Goal: Task Accomplishment & Management: Use online tool/utility

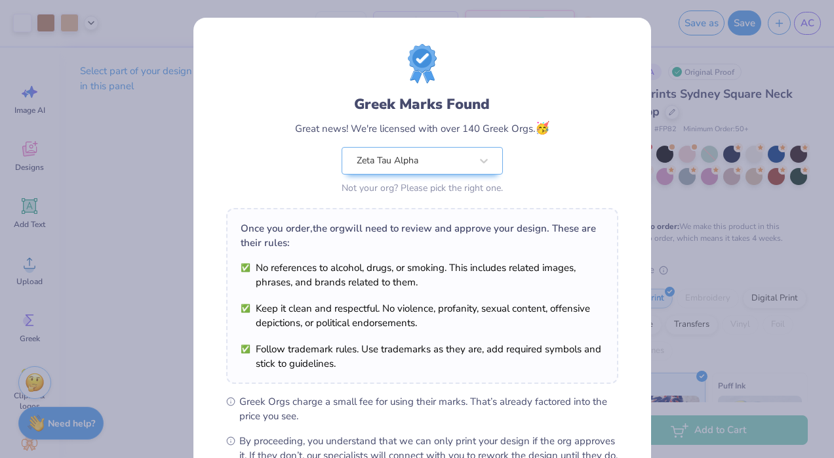
scroll to position [155, 0]
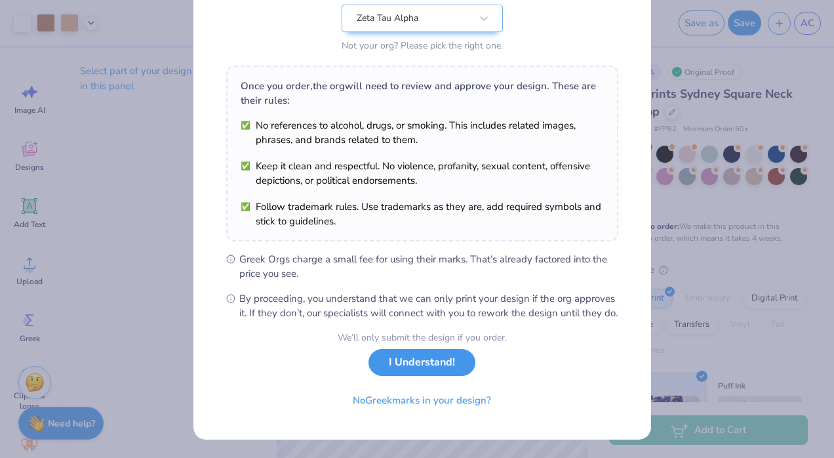
click at [429, 376] on button "I Understand!" at bounding box center [422, 362] width 107 height 27
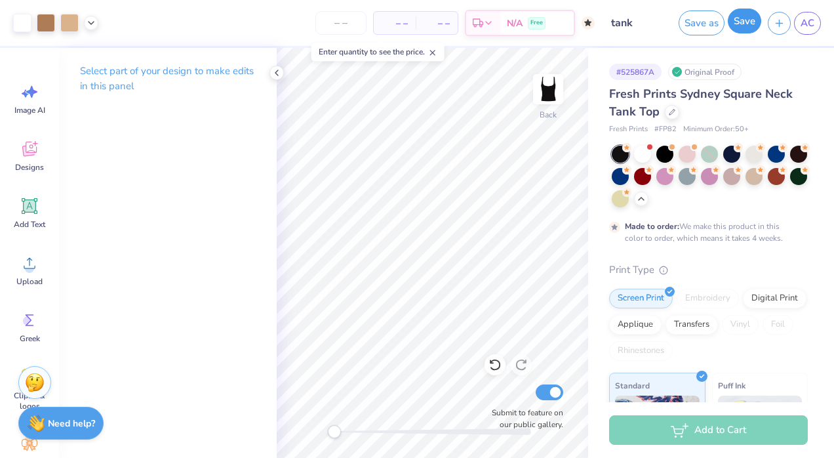
click at [746, 24] on button "Save" at bounding box center [744, 21] width 33 height 25
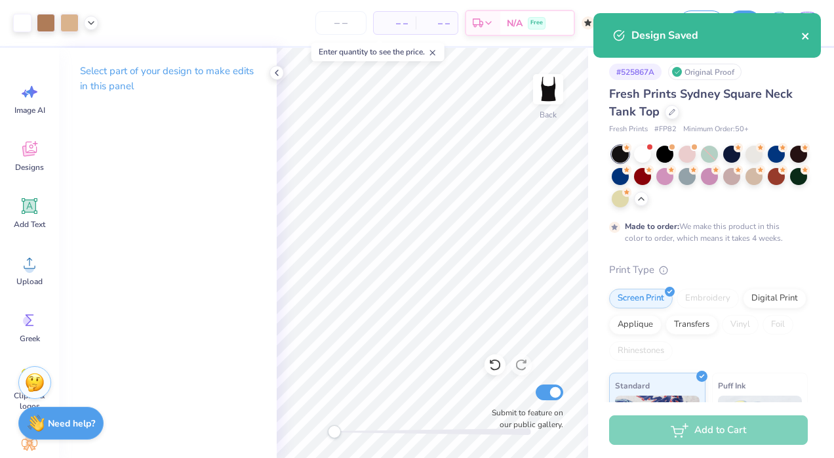
click at [803, 35] on icon "close" at bounding box center [805, 36] width 9 height 10
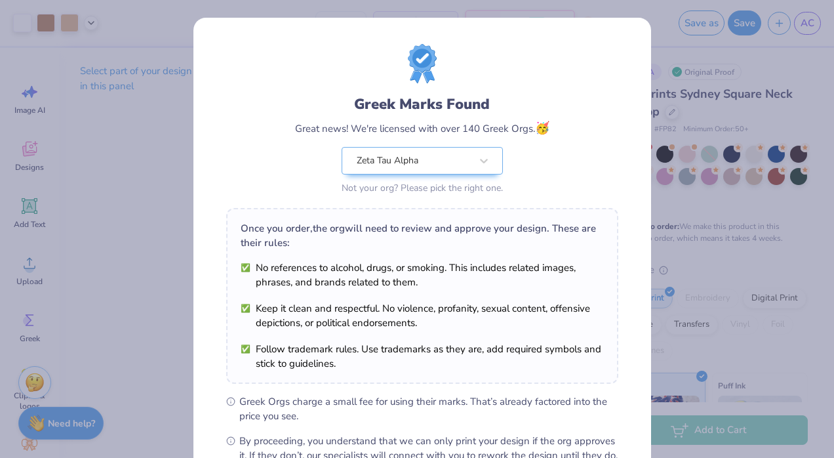
scroll to position [155, 0]
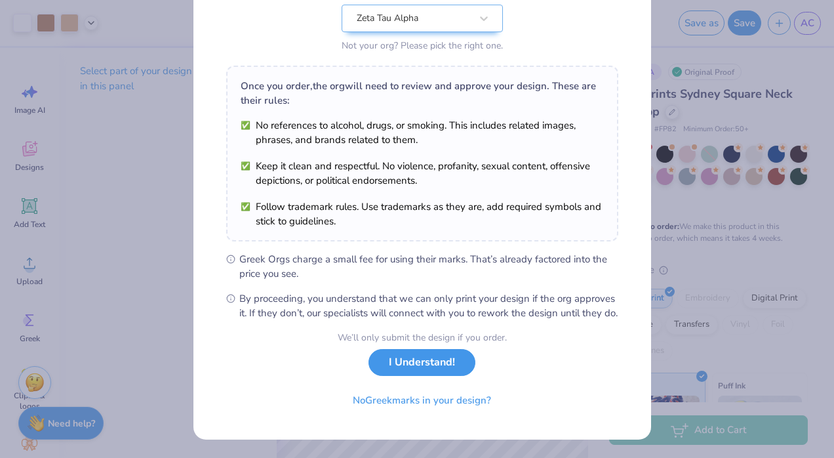
click at [418, 367] on button "I Understand!" at bounding box center [422, 362] width 107 height 27
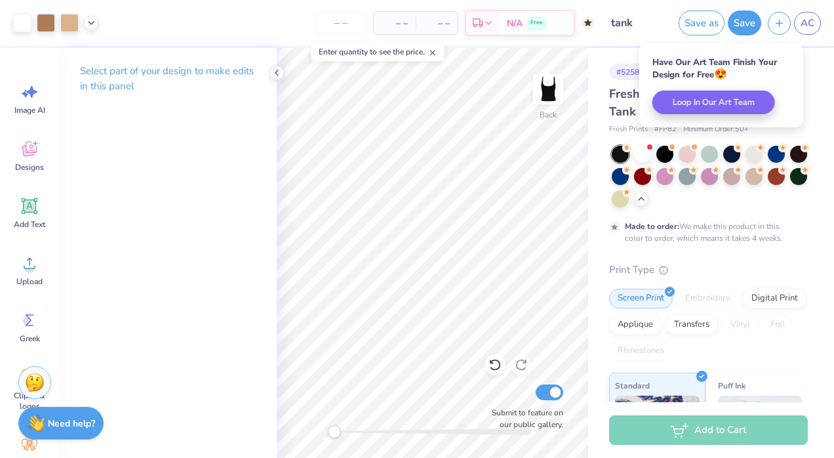
scroll to position [0, 0]
click at [809, 20] on span "AC" at bounding box center [808, 23] width 14 height 15
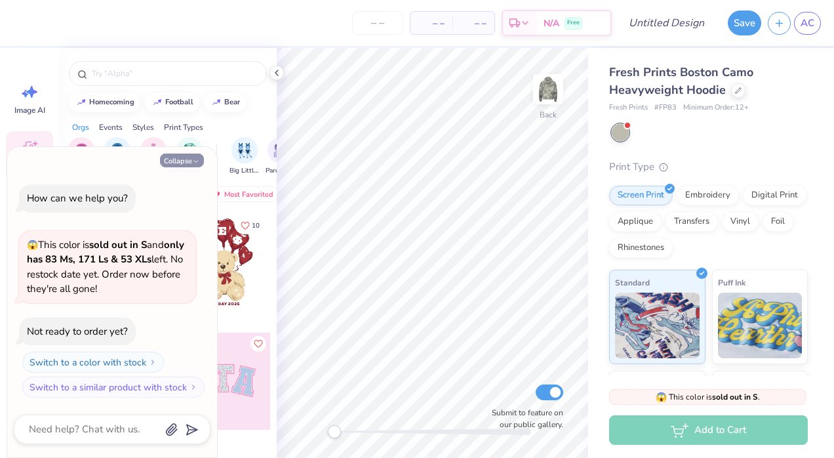
click at [188, 162] on button "Collapse" at bounding box center [182, 160] width 44 height 14
type textarea "x"
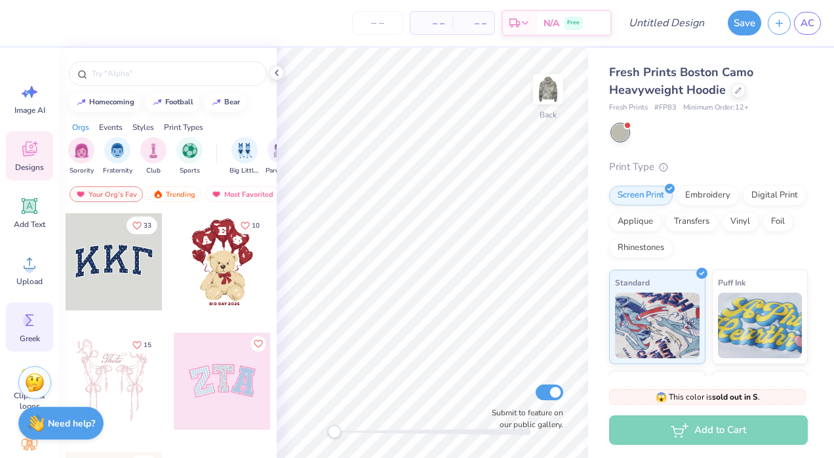
click at [21, 321] on icon at bounding box center [30, 320] width 20 height 20
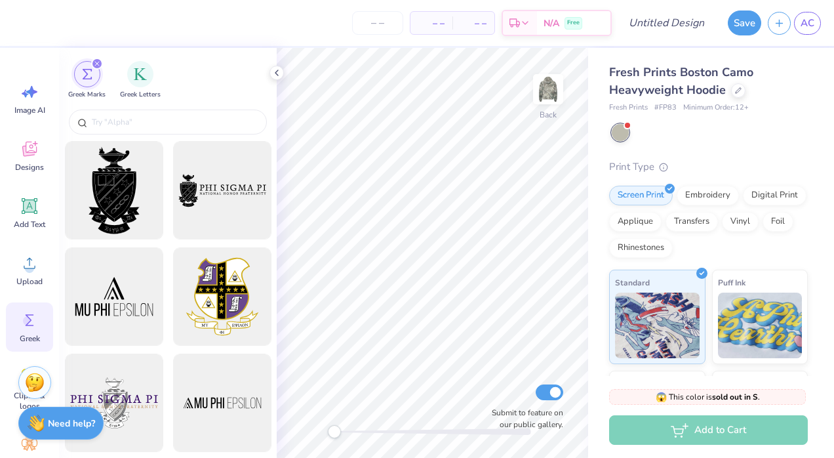
click at [169, 106] on div "Greek Marks Greek Letters" at bounding box center [168, 77] width 218 height 58
click at [155, 133] on div at bounding box center [168, 122] width 198 height 25
click at [150, 127] on input "text" at bounding box center [174, 121] width 168 height 13
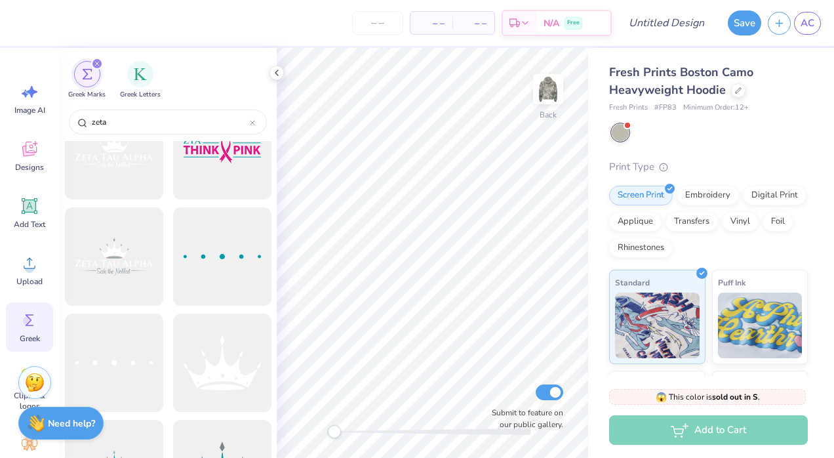
scroll to position [357, 0]
type input "zeta"
drag, startPoint x: 120, startPoint y: 262, endPoint x: 157, endPoint y: 268, distance: 37.8
click at [157, 268] on div at bounding box center [114, 259] width 108 height 108
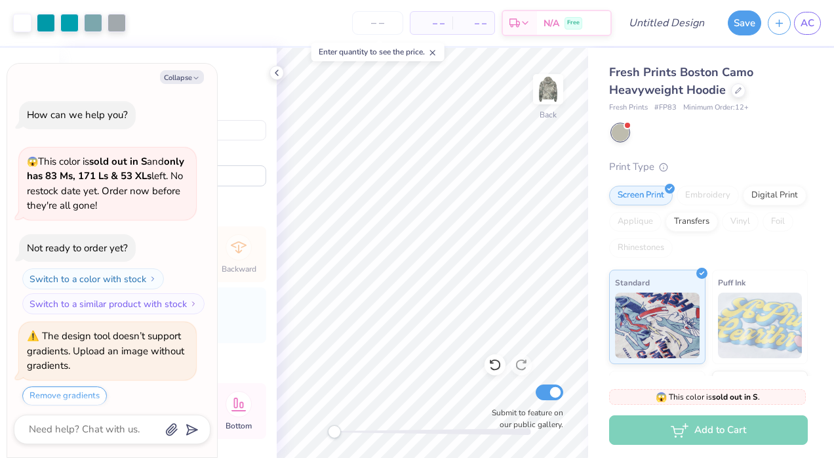
scroll to position [29, 0]
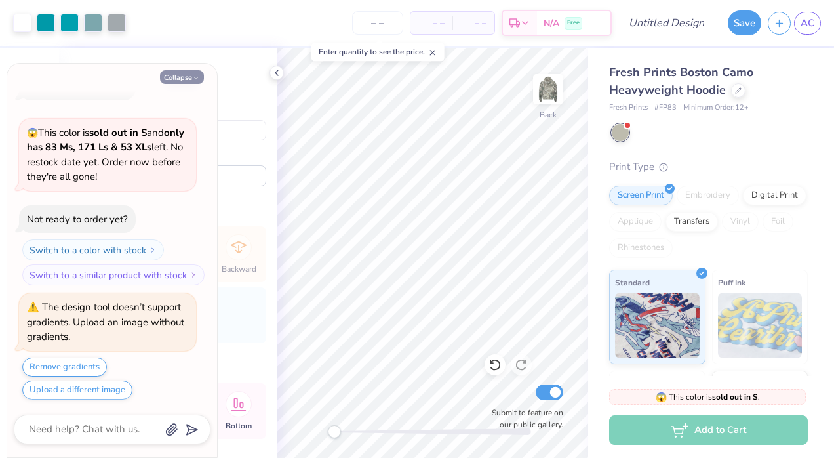
click at [191, 73] on button "Collapse" at bounding box center [182, 77] width 44 height 14
type textarea "x"
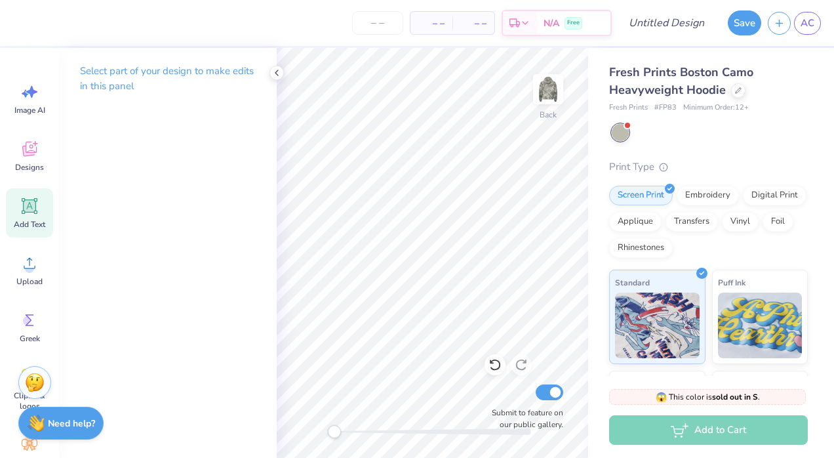
click at [18, 220] on span "Add Text" at bounding box center [29, 224] width 31 height 10
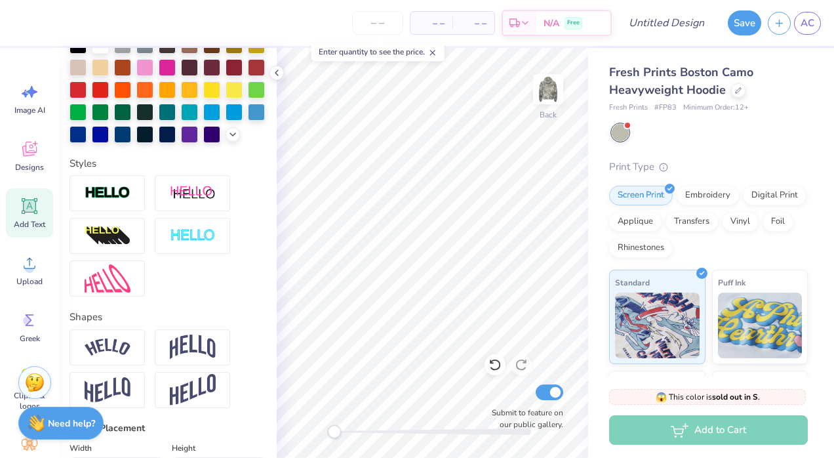
scroll to position [340, 0]
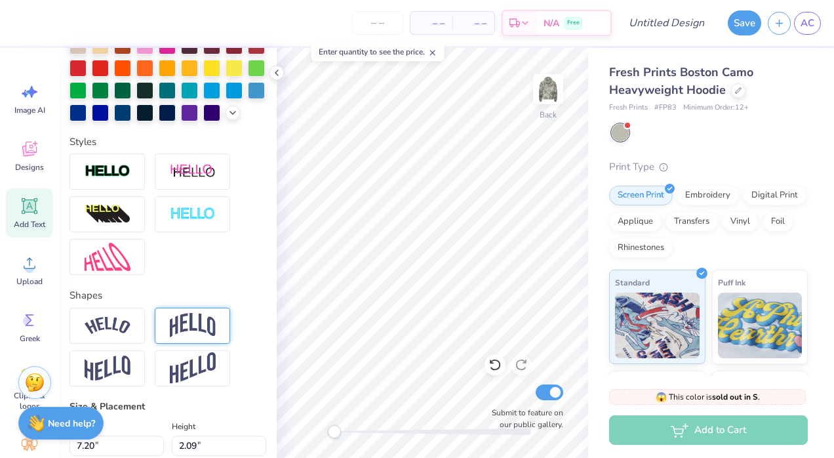
type textarea "ZETA TAU ALPHA"
click at [188, 338] on img at bounding box center [193, 325] width 46 height 25
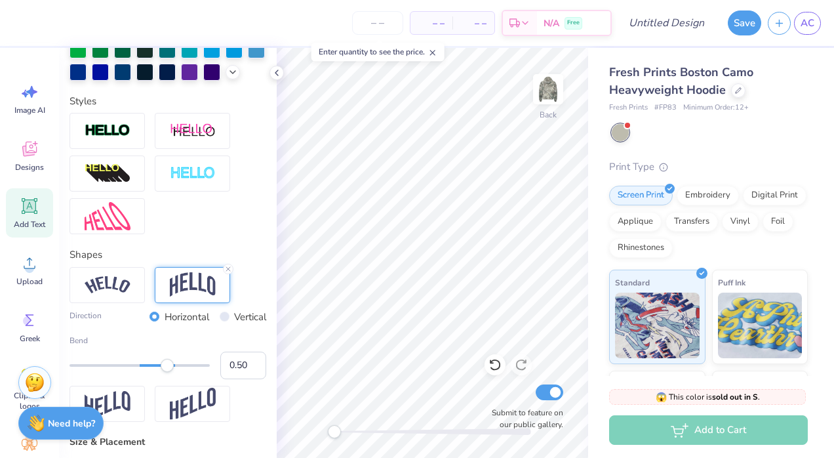
scroll to position [384, 0]
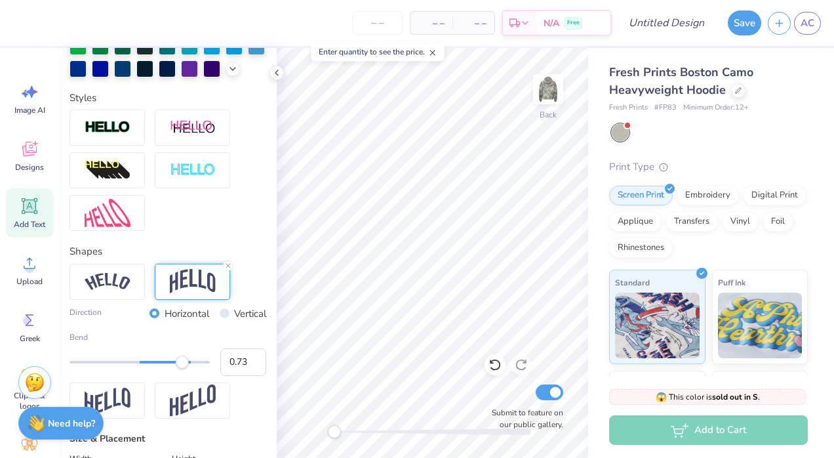
type input "0.72"
drag, startPoint x: 167, startPoint y: 381, endPoint x: 182, endPoint y: 386, distance: 15.8
click at [182, 369] on div "Accessibility label" at bounding box center [181, 361] width 13 height 13
type textarea "ZETA TAU ALPHA"
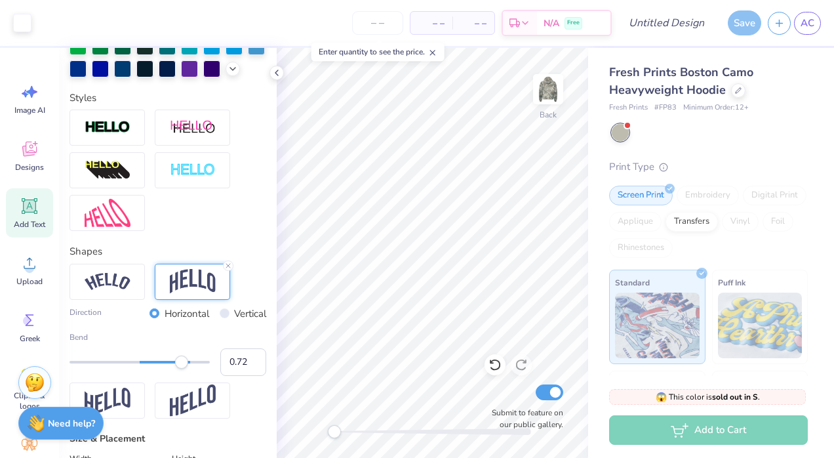
type input "19.39"
type input "7.74"
type input "2.51"
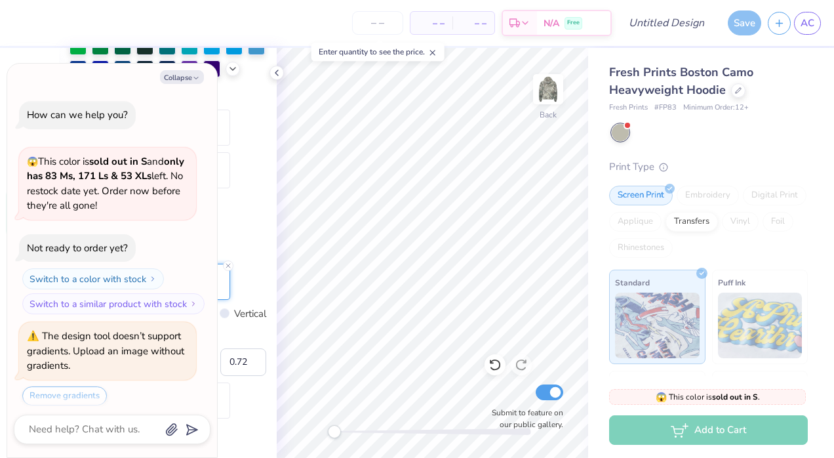
scroll to position [137, 0]
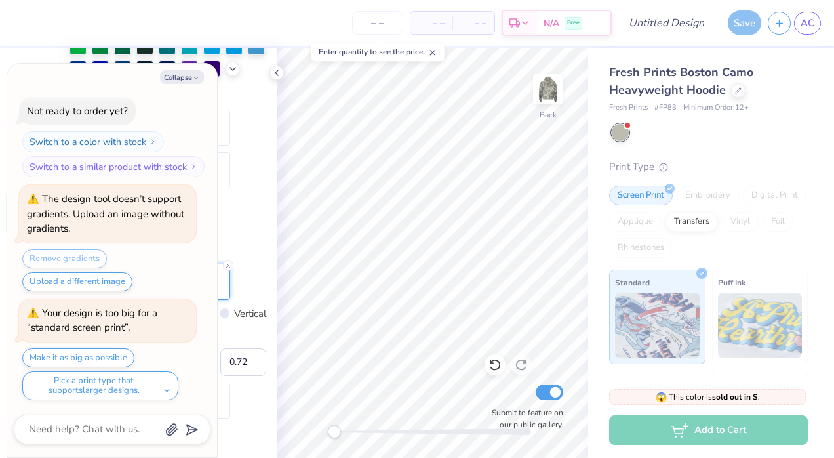
type textarea "x"
type input "11.66"
type input "4.65"
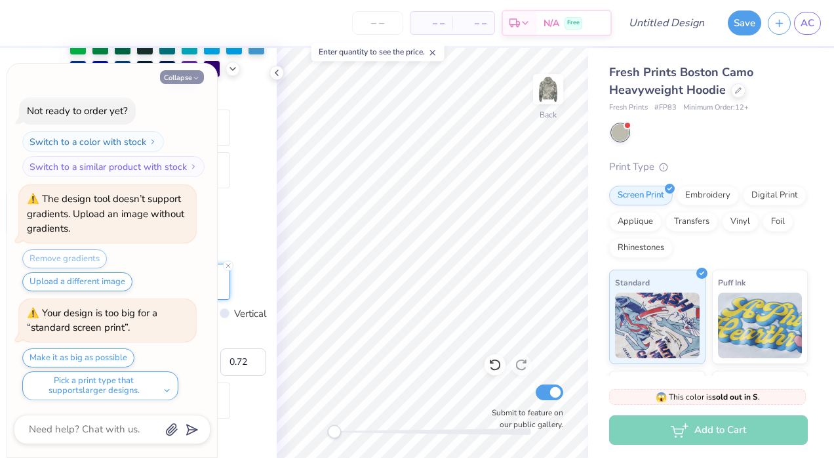
click at [176, 73] on button "Collapse" at bounding box center [182, 77] width 44 height 14
type textarea "x"
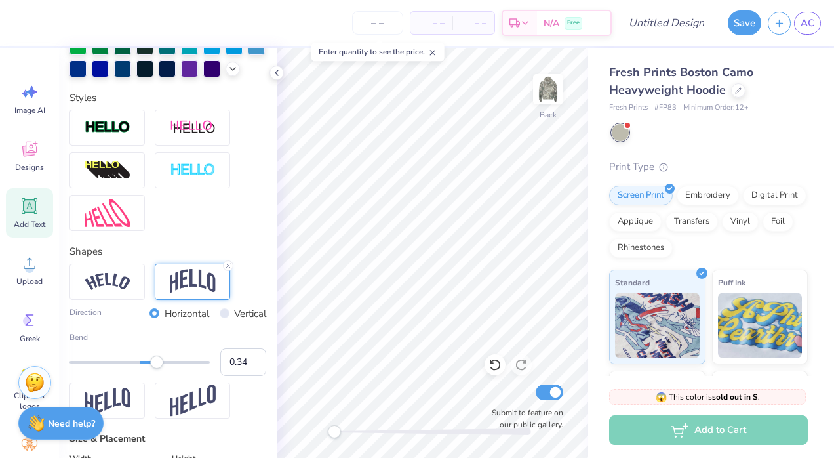
type input "0.33"
drag, startPoint x: 180, startPoint y: 384, endPoint x: 156, endPoint y: 388, distance: 24.1
click at [156, 369] on div "Accessibility label" at bounding box center [156, 361] width 13 height 13
type input "13.72"
type input "3.00"
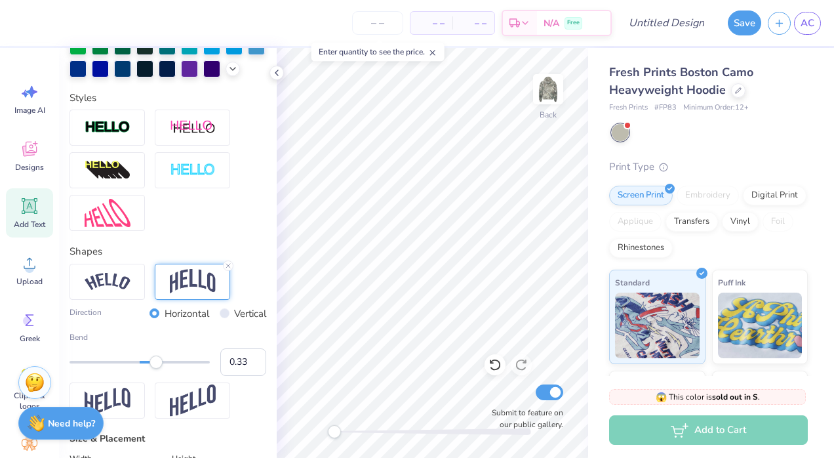
type input "4.39"
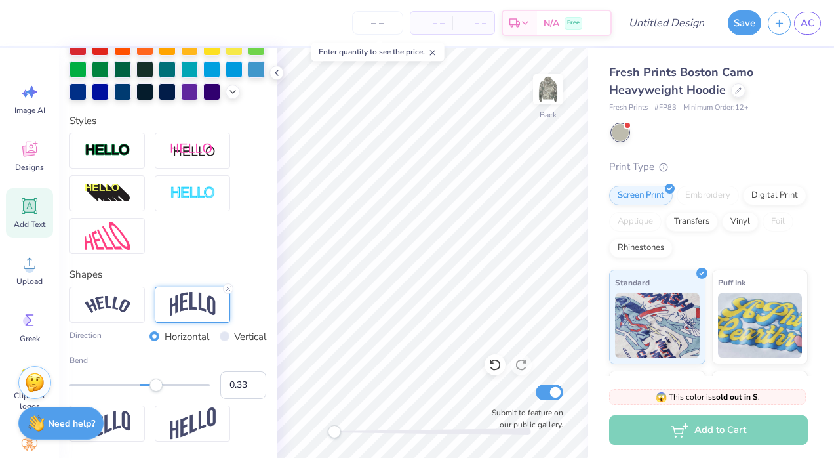
scroll to position [360, 0]
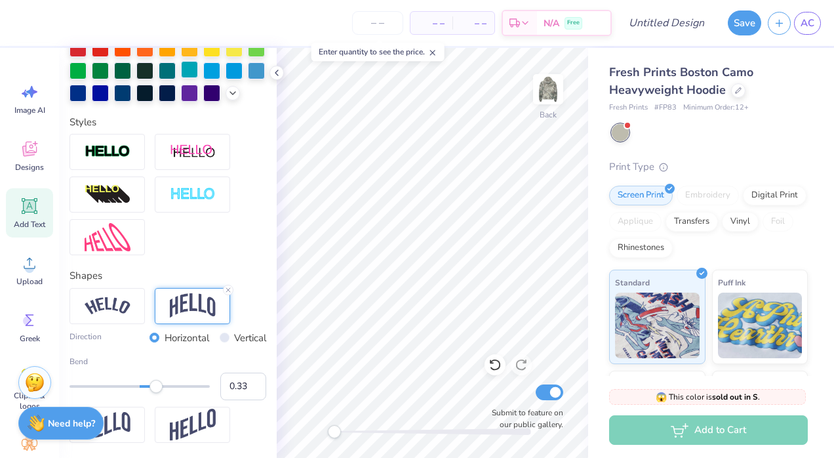
click at [181, 78] on div at bounding box center [189, 69] width 17 height 17
click at [109, 159] on img at bounding box center [108, 151] width 46 height 15
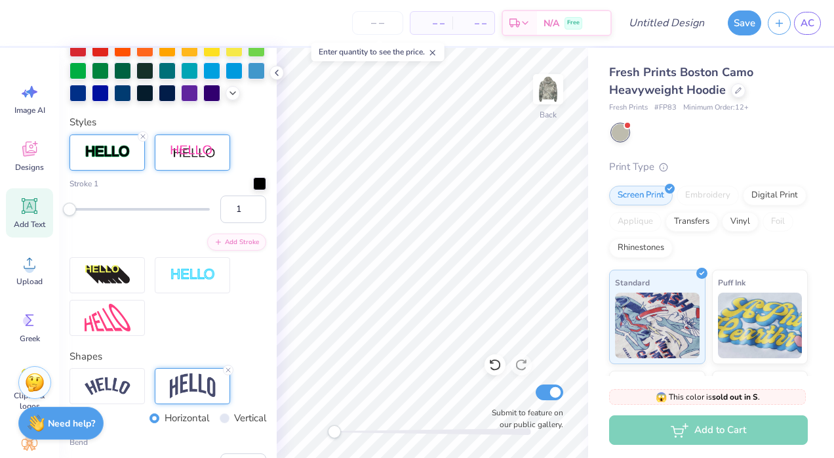
scroll to position [352, 0]
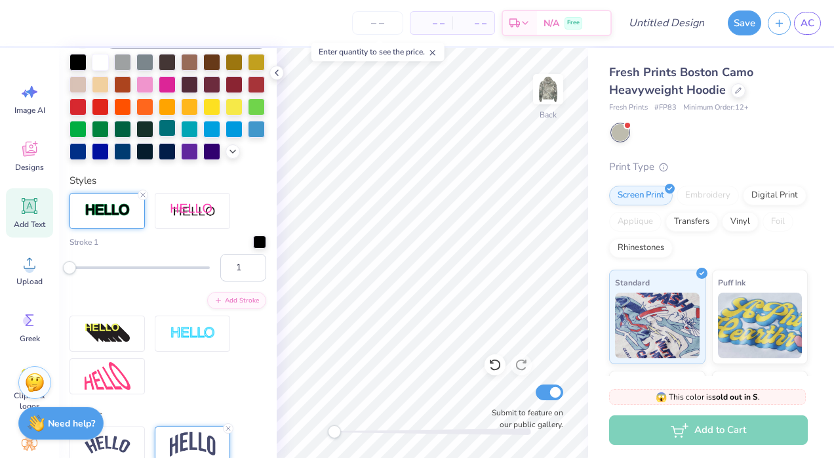
click at [176, 127] on div at bounding box center [167, 127] width 17 height 17
click at [181, 136] on div at bounding box center [189, 127] width 17 height 17
click at [253, 247] on div at bounding box center [259, 240] width 13 height 13
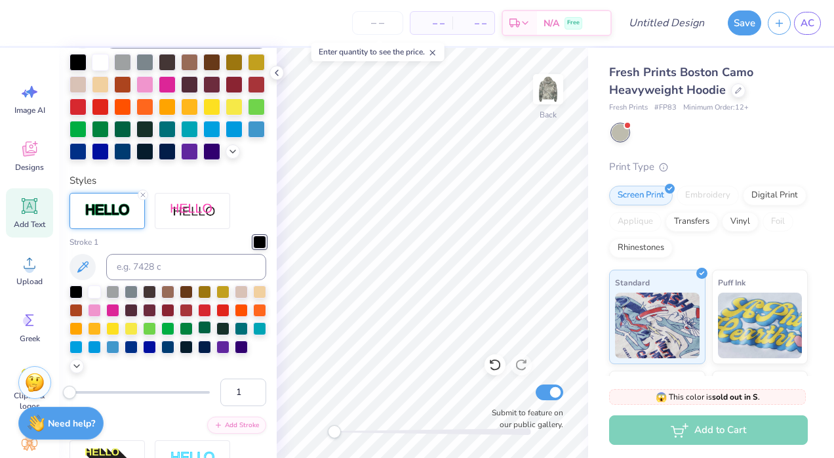
click at [211, 334] on div at bounding box center [204, 327] width 13 height 13
type input "13.74"
type input "3.02"
type input "4.86"
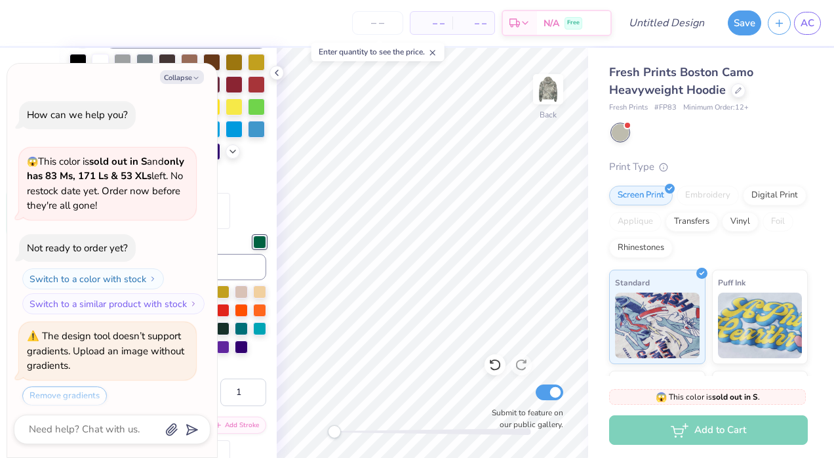
scroll to position [245, 0]
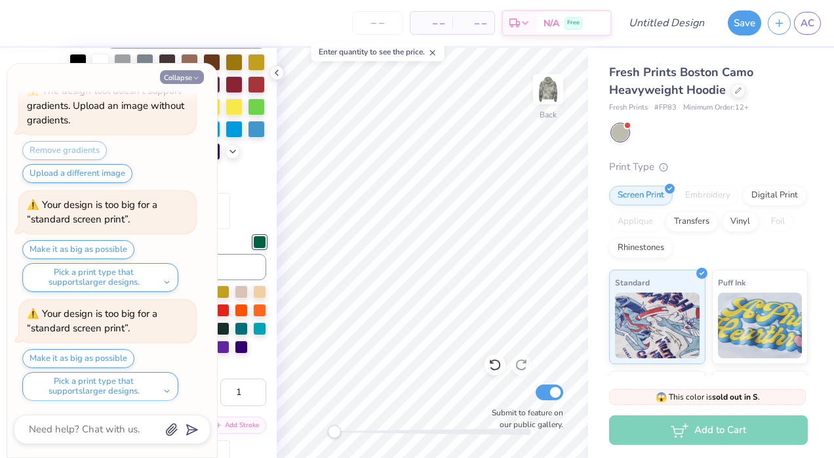
click at [190, 75] on button "Collapse" at bounding box center [182, 77] width 44 height 14
type textarea "x"
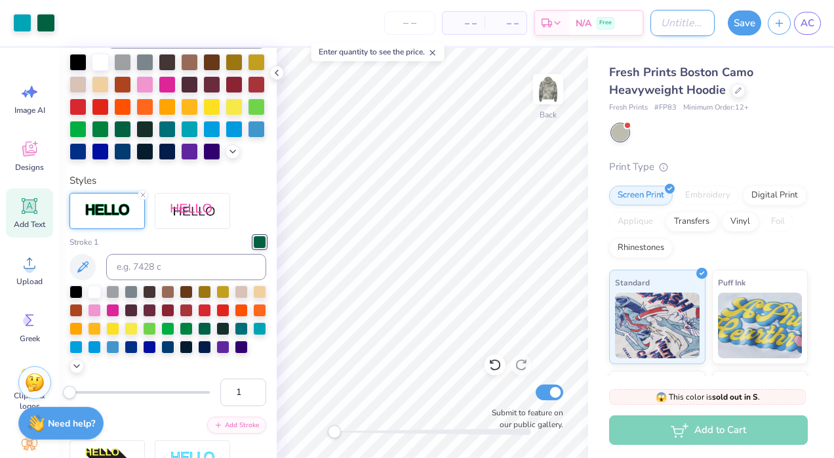
click at [656, 15] on input "Design Title" at bounding box center [683, 23] width 64 height 26
type input "set 1"
click at [791, 138] on div at bounding box center [710, 132] width 196 height 17
click at [749, 26] on button "Save" at bounding box center [744, 21] width 33 height 25
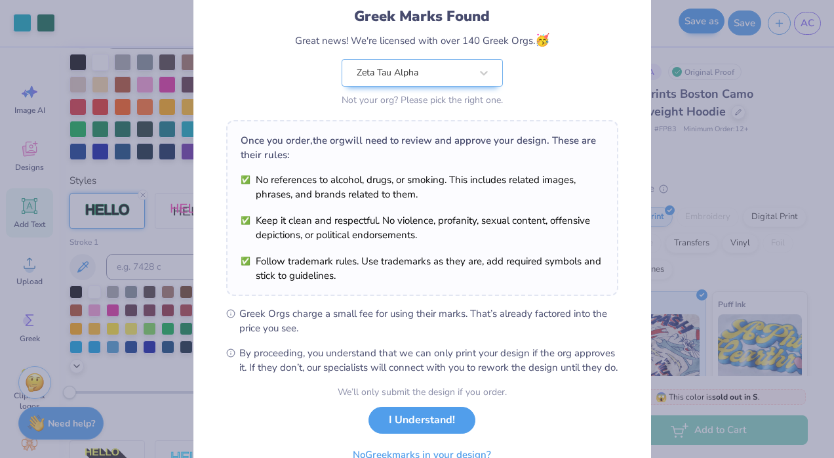
scroll to position [155, 0]
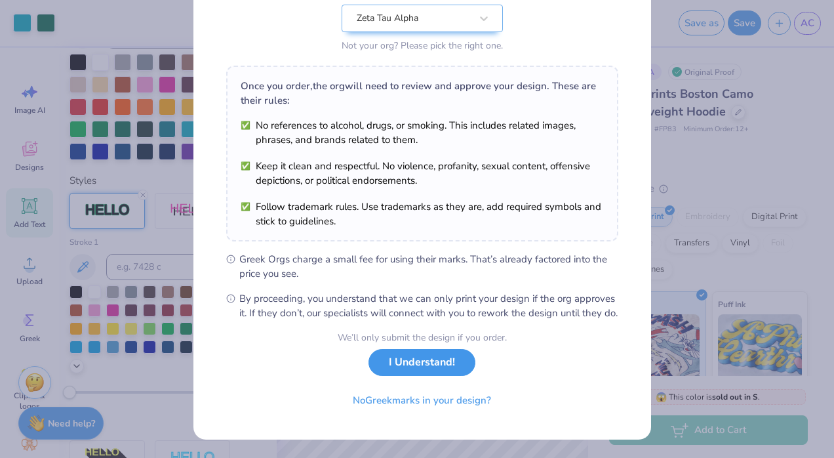
click at [414, 362] on button "I Understand!" at bounding box center [422, 362] width 107 height 27
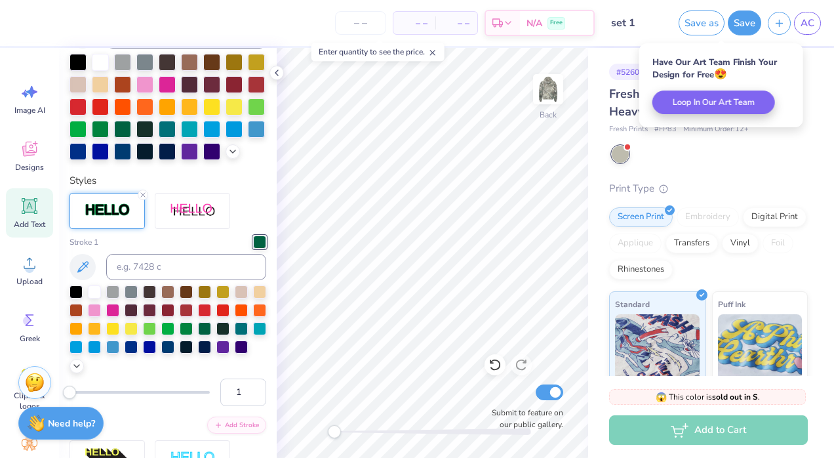
scroll to position [61, 0]
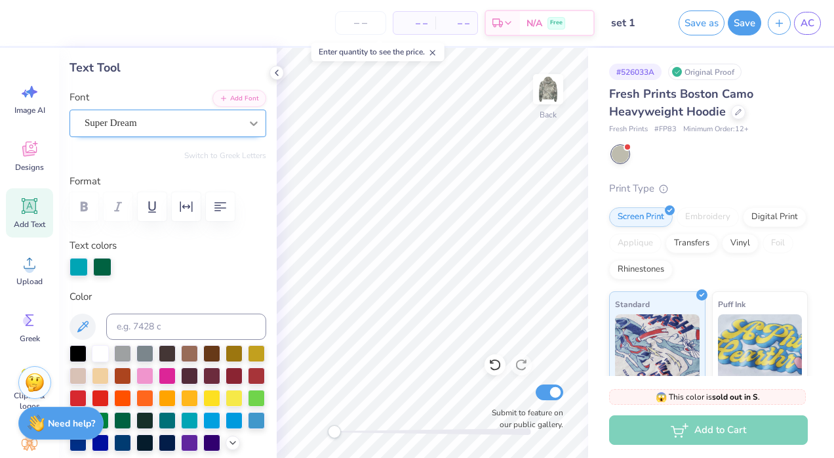
click at [247, 119] on icon at bounding box center [253, 123] width 13 height 13
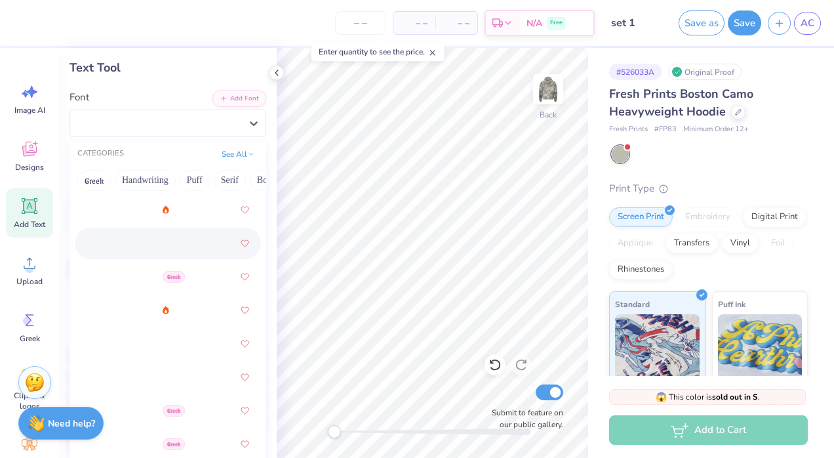
scroll to position [592, 0]
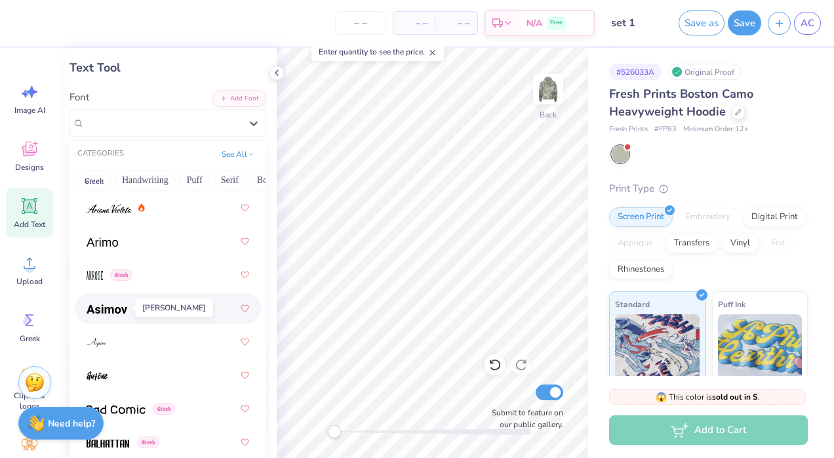
click at [111, 311] on img at bounding box center [107, 308] width 41 height 9
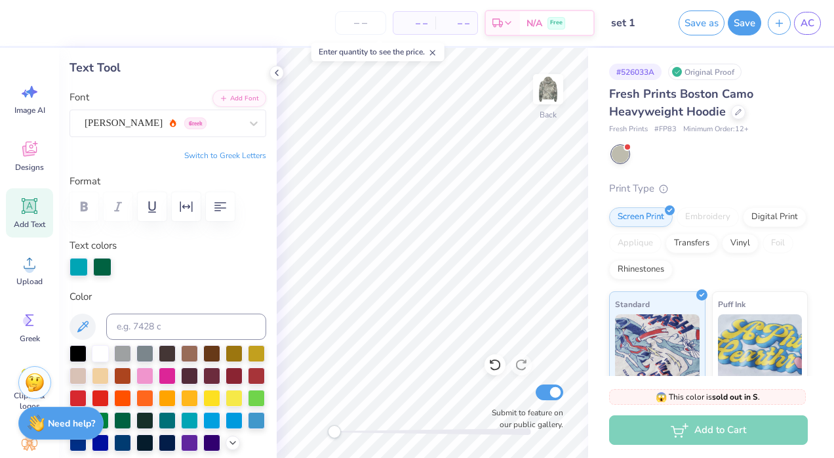
click at [191, 278] on div "Personalized Names Personalized Numbers Text Tool Add Font Font [PERSON_NAME] G…" at bounding box center [168, 253] width 218 height 410
click at [45, 21] on div at bounding box center [46, 21] width 18 height 18
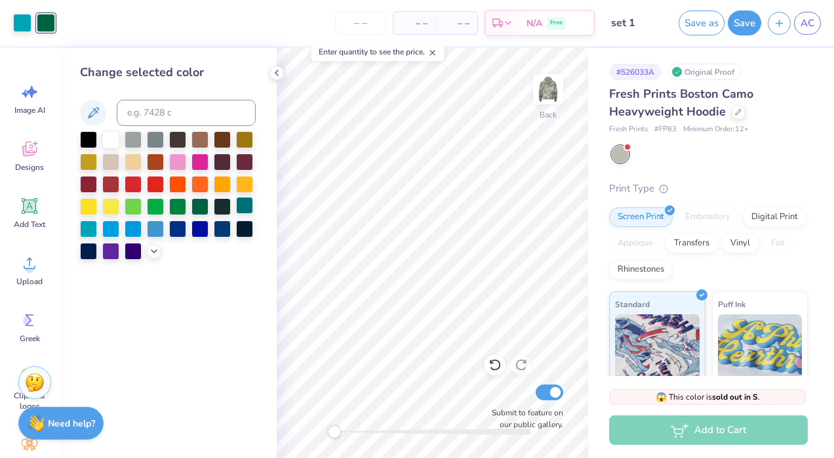
click at [249, 206] on div at bounding box center [244, 205] width 17 height 17
click at [278, 72] on icon at bounding box center [276, 73] width 10 height 10
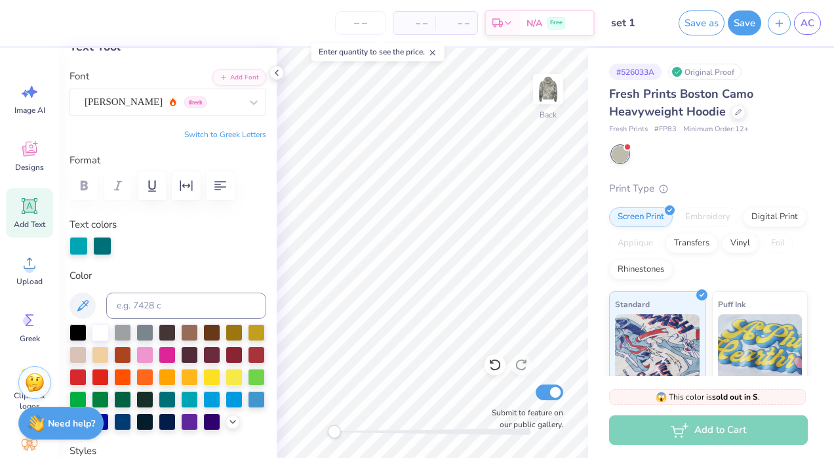
scroll to position [85, 0]
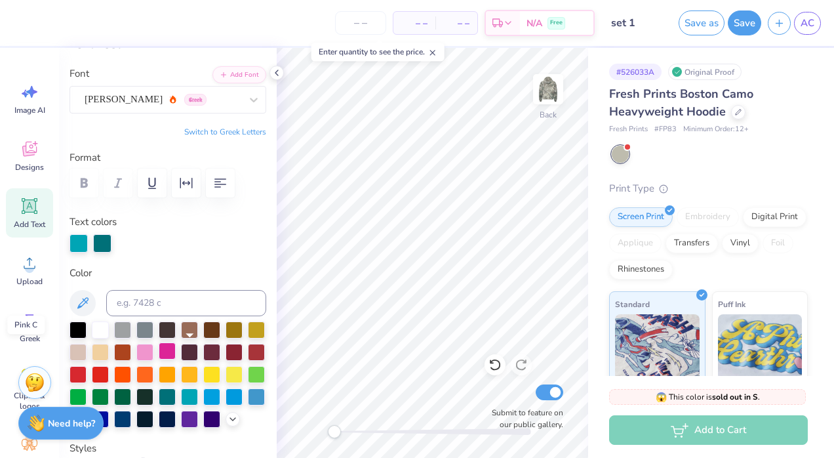
click at [176, 347] on div at bounding box center [167, 350] width 17 height 17
click at [153, 352] on div at bounding box center [144, 350] width 17 height 17
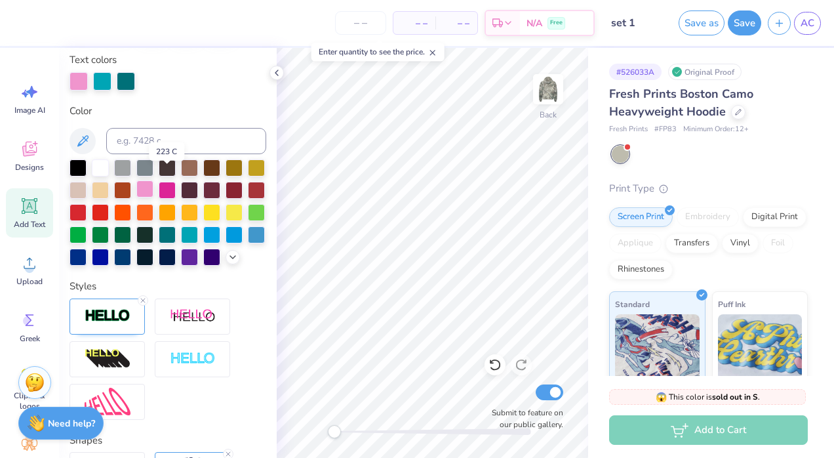
scroll to position [259, 0]
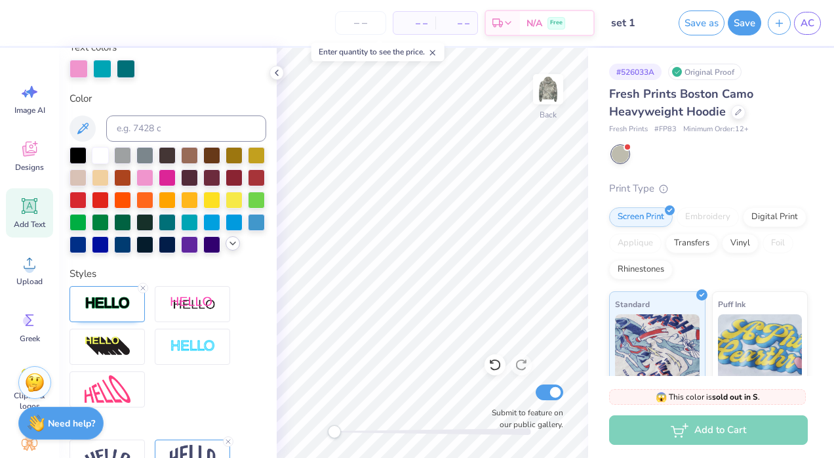
click at [228, 249] on icon at bounding box center [233, 243] width 10 height 10
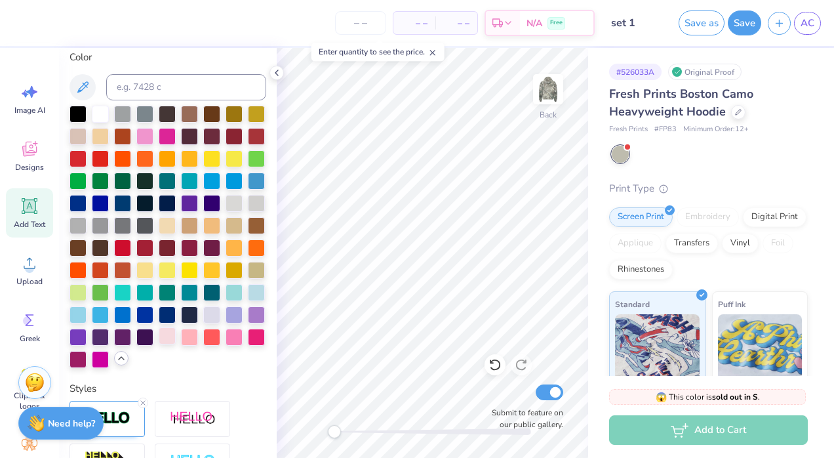
scroll to position [301, 0]
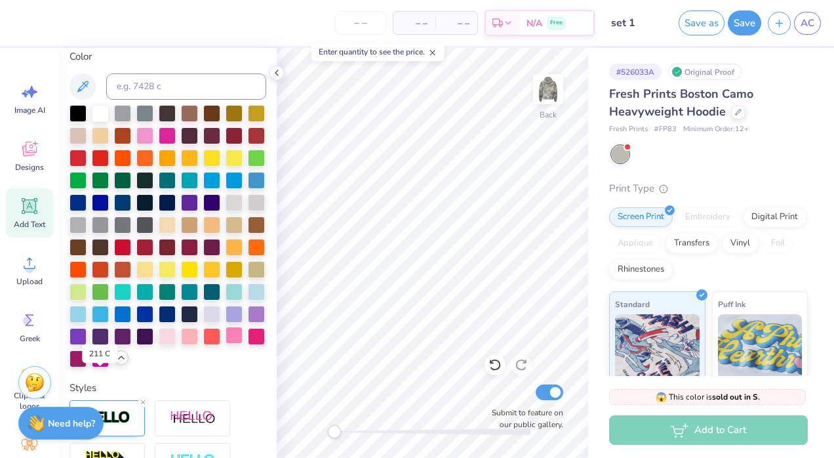
click at [226, 344] on div at bounding box center [234, 335] width 17 height 17
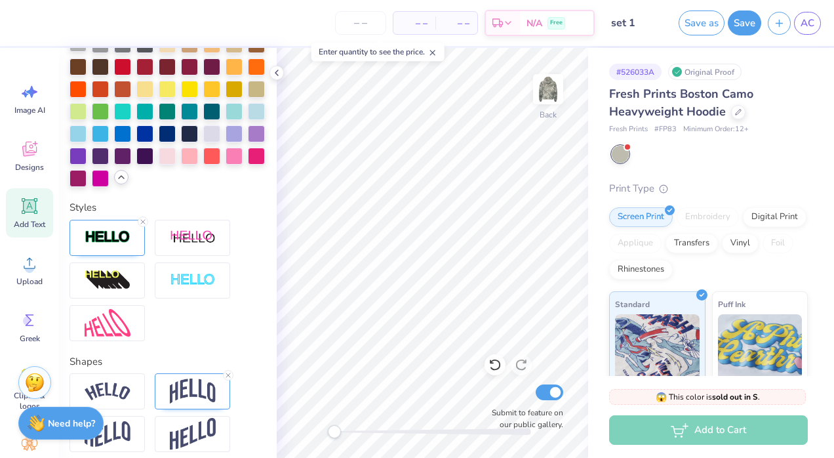
scroll to position [483, 0]
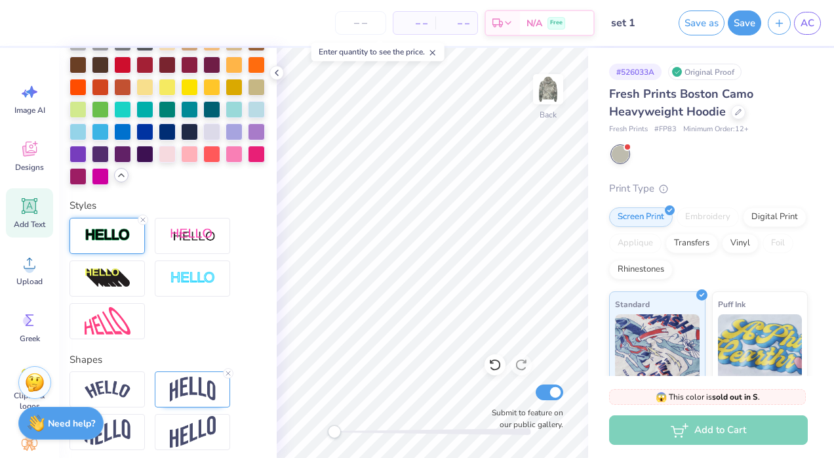
click at [123, 248] on div at bounding box center [107, 236] width 75 height 36
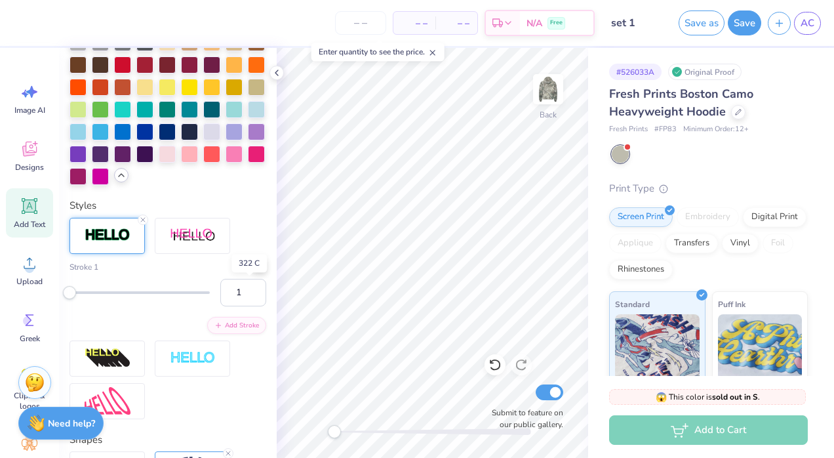
click at [253, 272] on div at bounding box center [259, 265] width 13 height 13
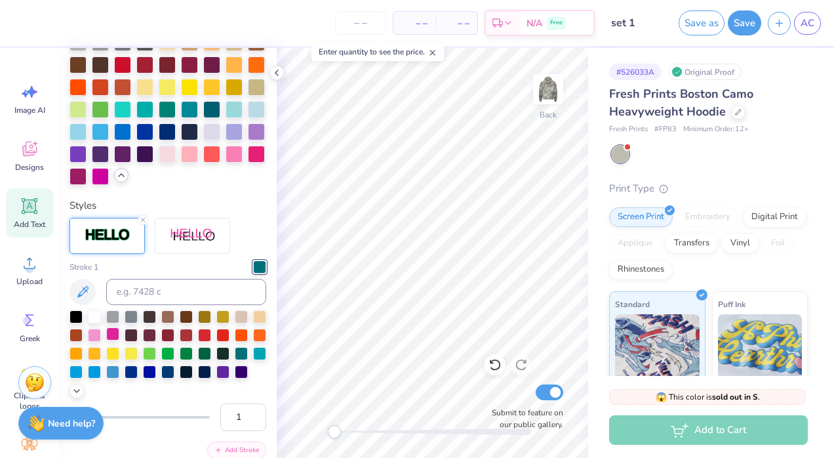
click at [119, 340] on div at bounding box center [112, 333] width 13 height 13
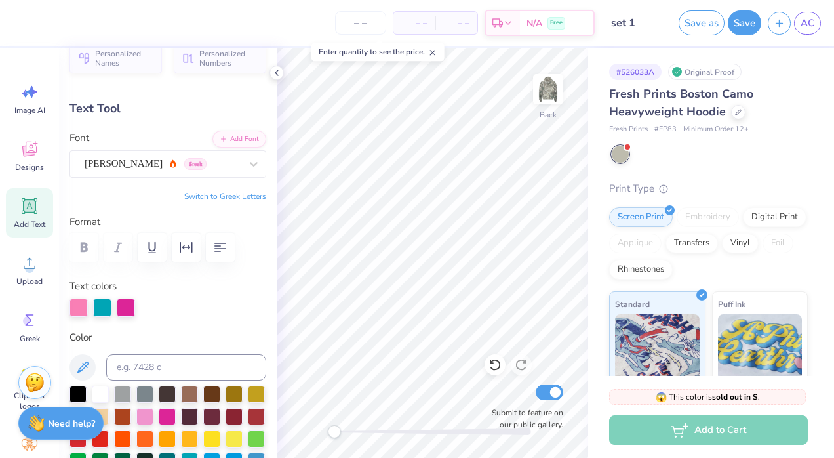
scroll to position [18, 0]
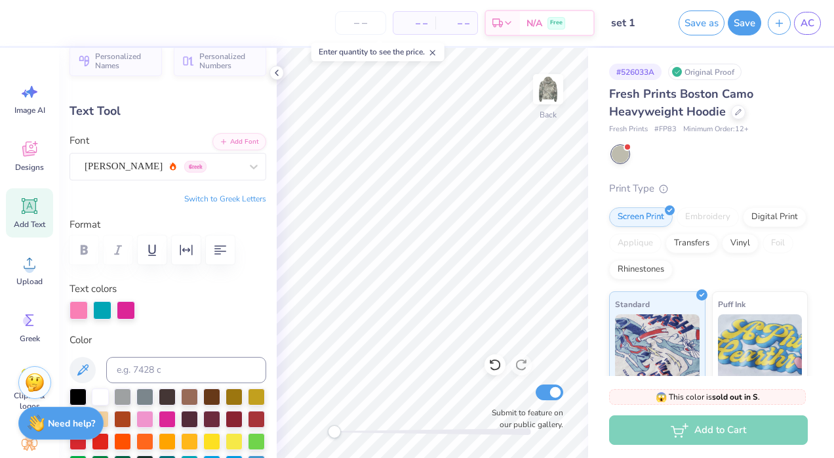
click at [87, 248] on div at bounding box center [168, 249] width 197 height 29
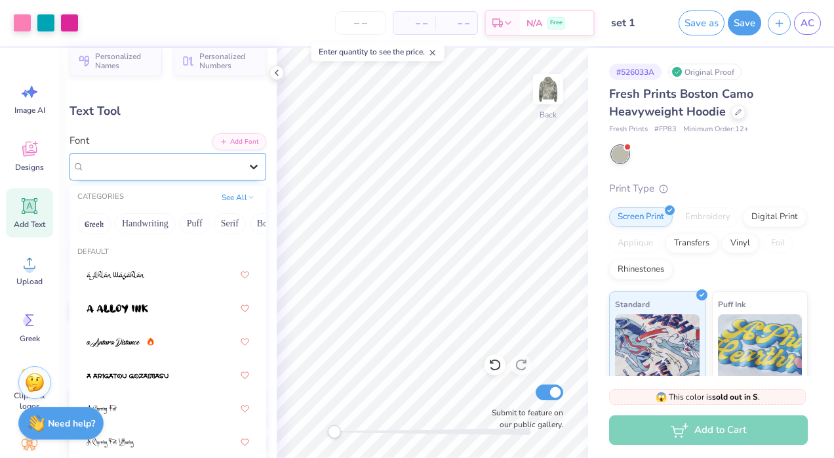
click at [247, 161] on icon at bounding box center [253, 166] width 13 height 13
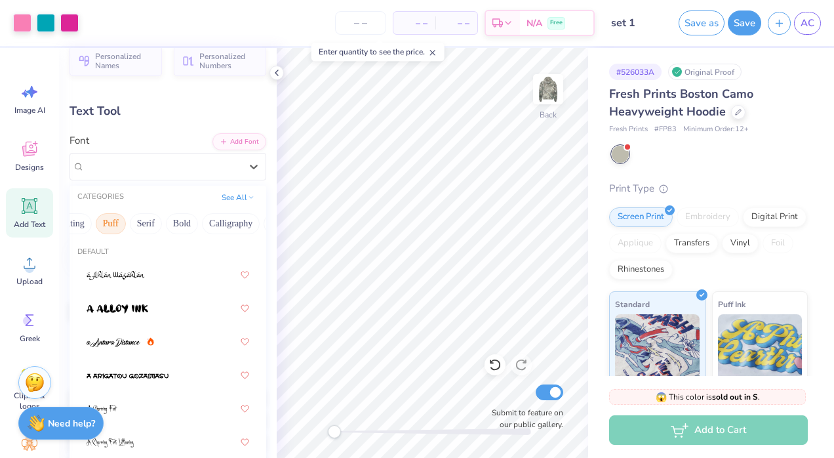
scroll to position [0, 114]
click at [151, 222] on button "Bold" at bounding box center [152, 223] width 32 height 21
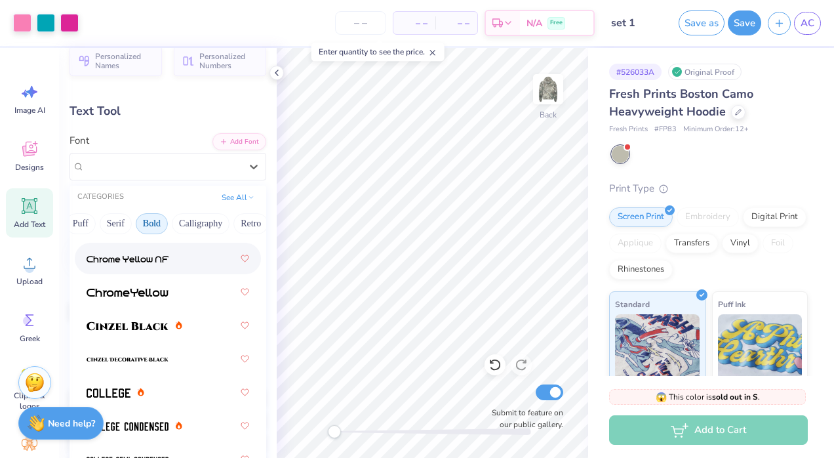
scroll to position [55, 0]
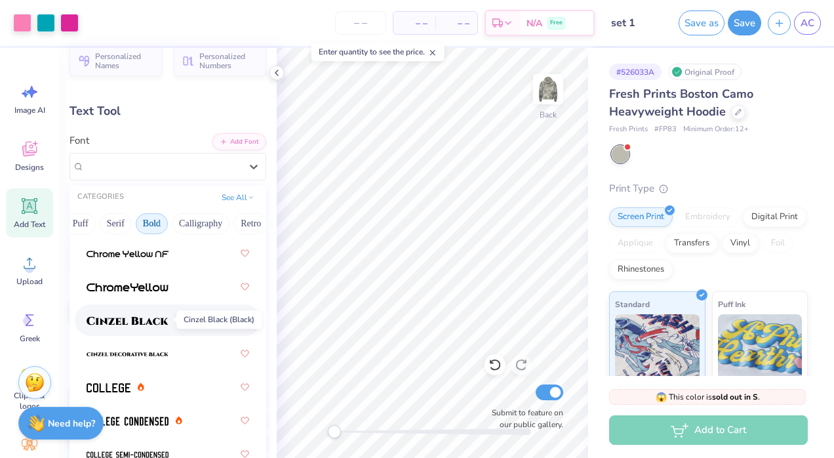
click at [140, 322] on img at bounding box center [128, 320] width 82 height 9
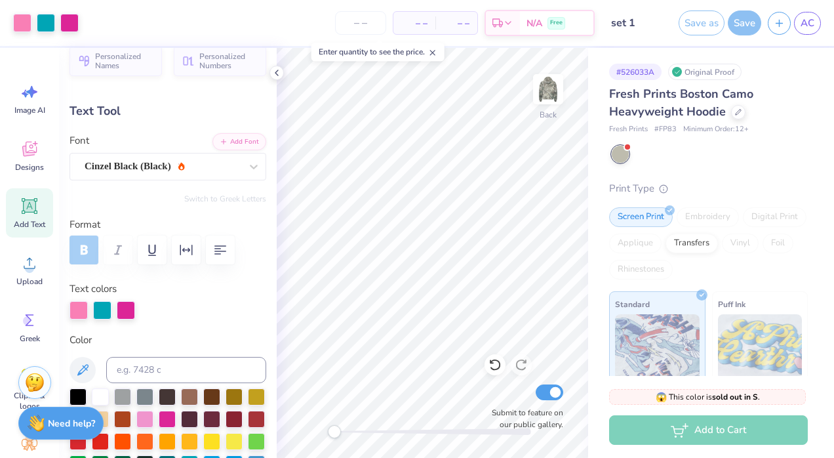
type input "16.41"
type input "3.48"
type input "4.64"
click at [249, 168] on icon at bounding box center [253, 166] width 13 height 13
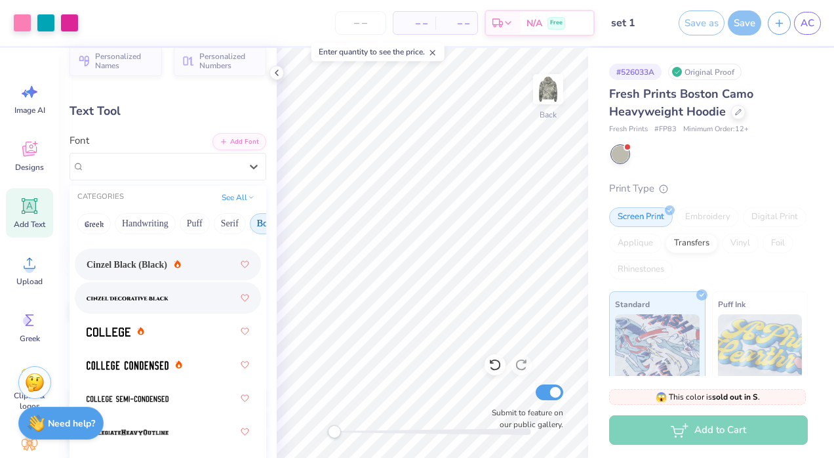
scroll to position [111, 0]
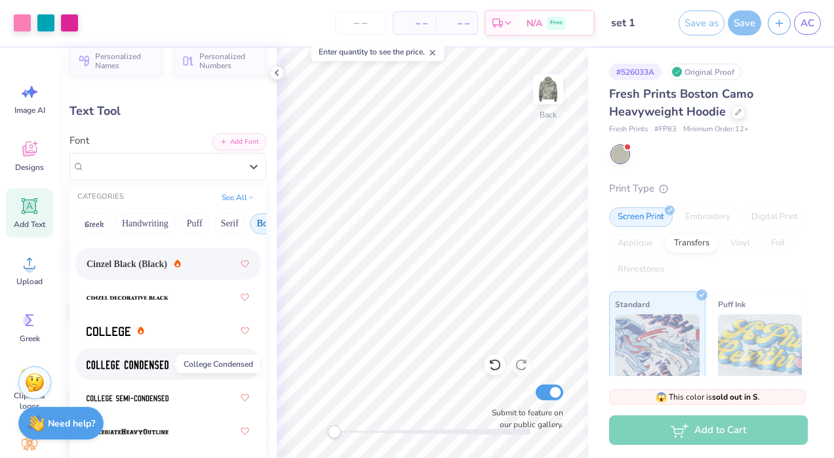
click at [150, 357] on span at bounding box center [128, 364] width 82 height 14
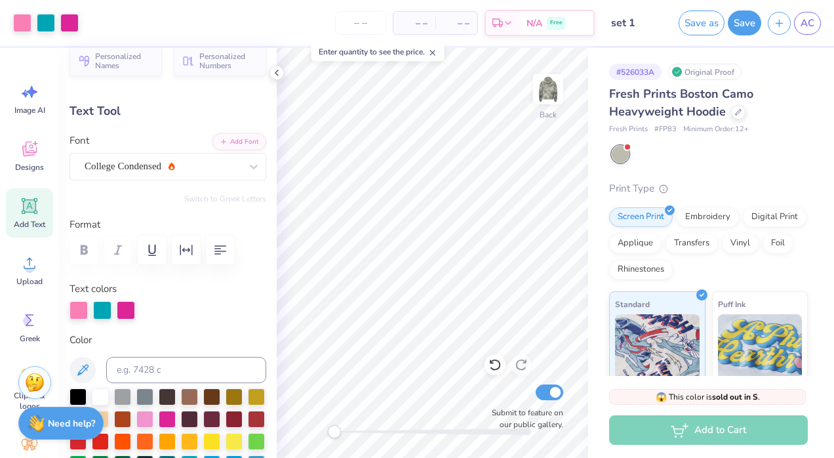
type input "11.36"
type input "2.78"
type input "4.99"
type input "14.89"
type input "3.64"
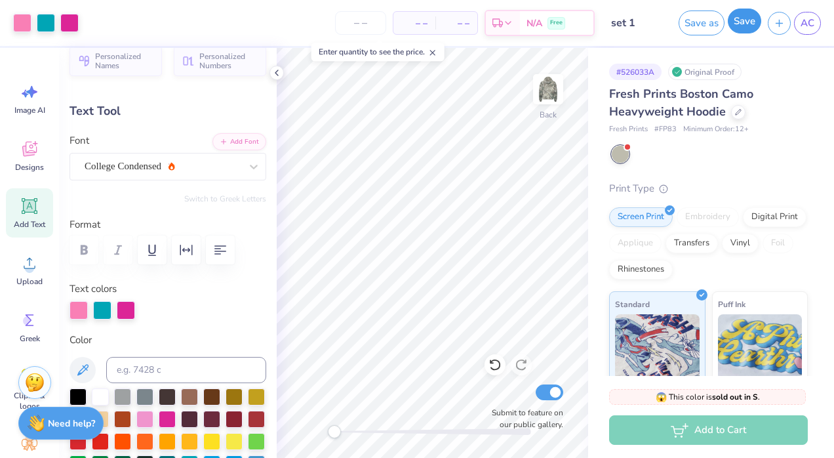
click at [748, 19] on button "Save" at bounding box center [744, 21] width 33 height 25
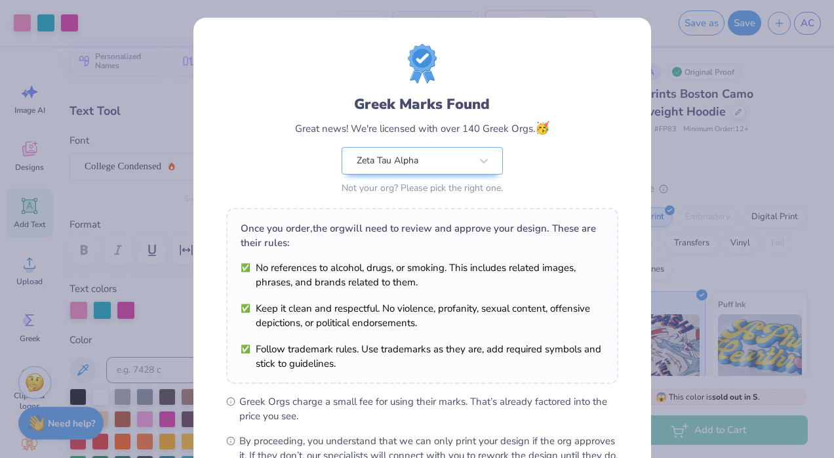
click at [804, 35] on div "Design Saved" at bounding box center [707, 40] width 233 height 60
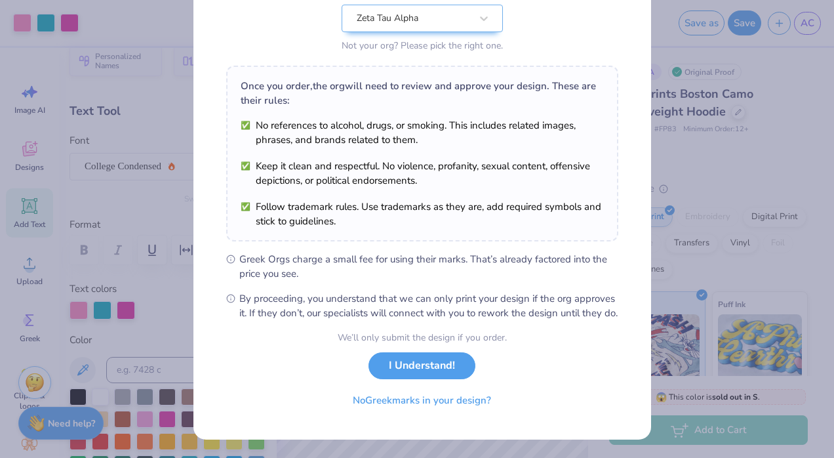
scroll to position [154, 0]
click at [378, 370] on button "I Understand!" at bounding box center [422, 362] width 107 height 27
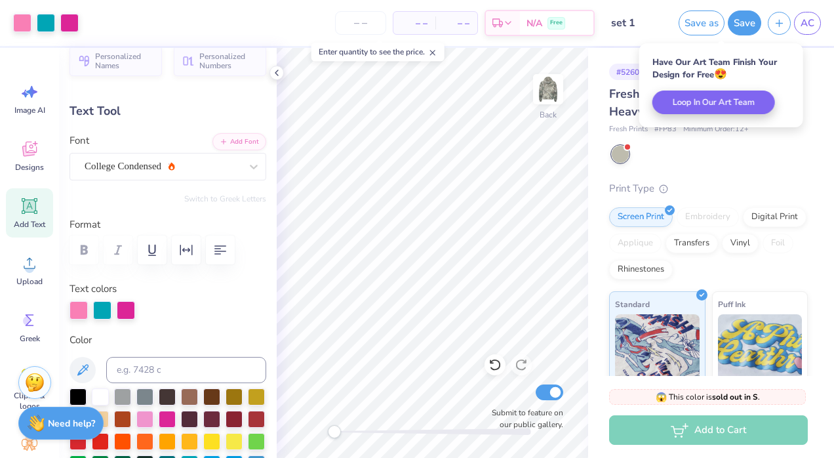
scroll to position [0, 0]
click at [804, 16] on span "AC" at bounding box center [808, 23] width 14 height 15
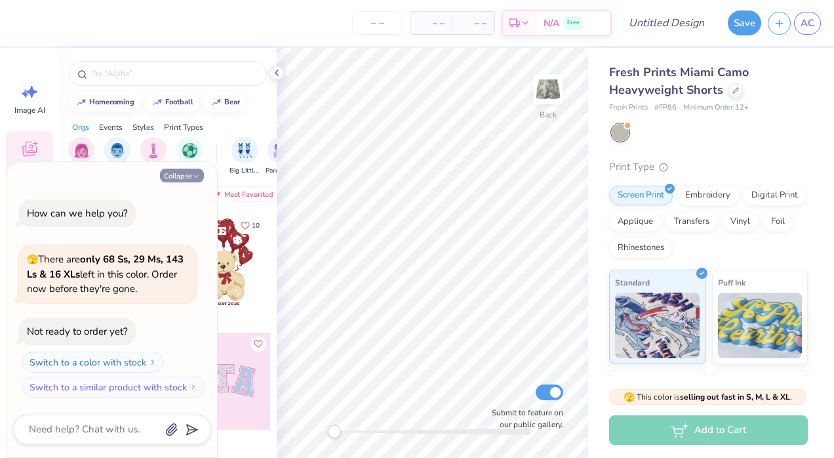
click at [184, 174] on button "Collapse" at bounding box center [182, 176] width 44 height 14
type textarea "x"
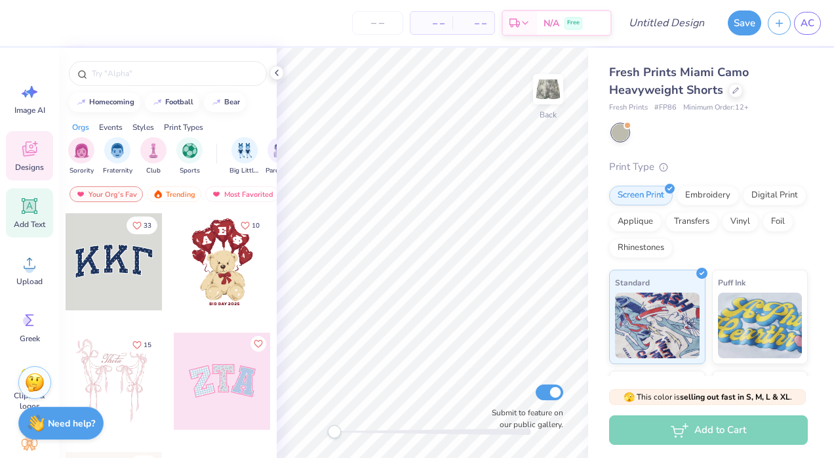
click at [26, 209] on icon at bounding box center [30, 206] width 12 height 12
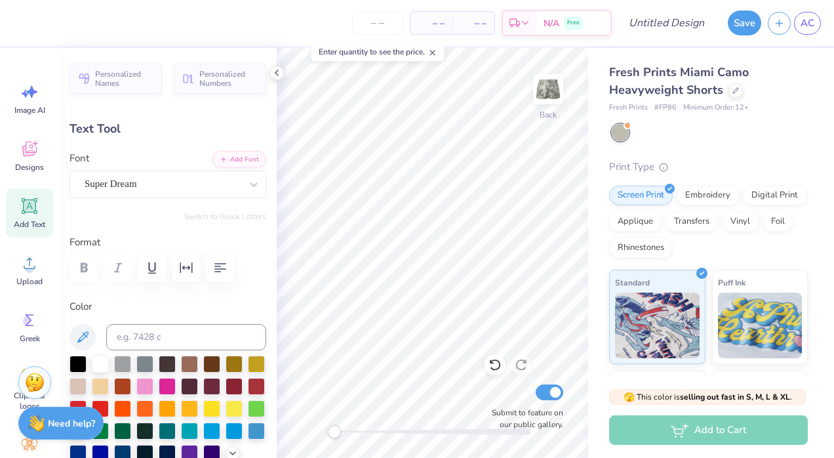
scroll to position [10, 1]
type textarea "ZTA"
click at [20, 209] on icon at bounding box center [30, 206] width 20 height 20
type textarea "Founded in 1989"
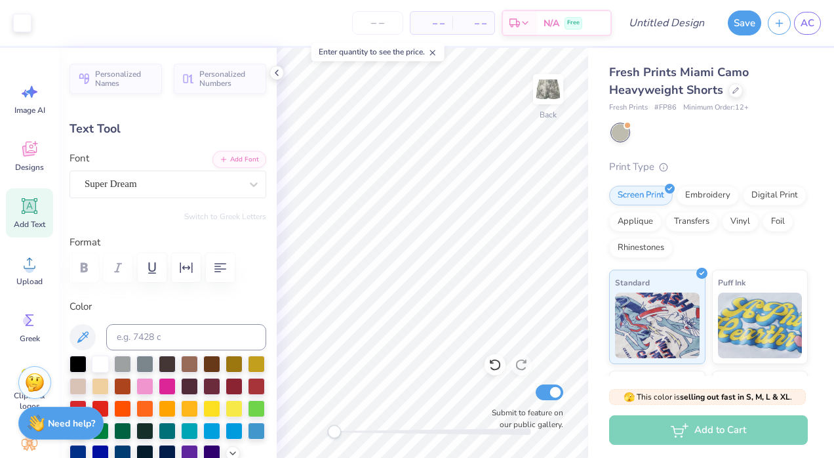
type input "7.93"
type input "0.77"
type input "7.57"
type input "4.49"
type input "0.43"
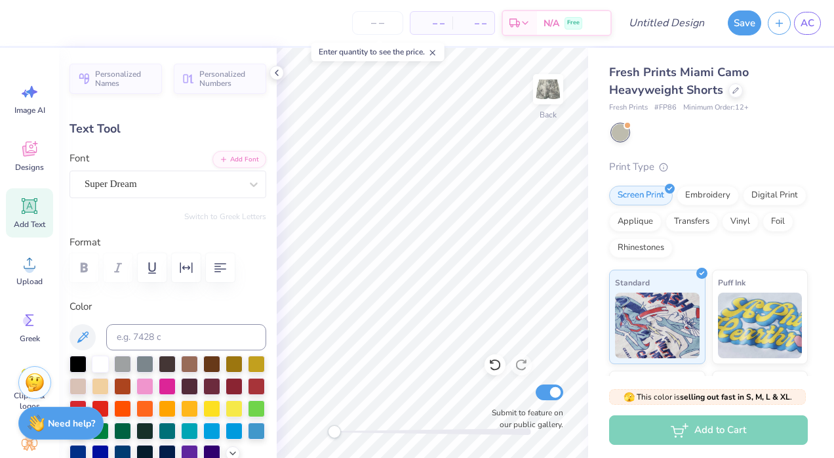
type input "2.35"
type input "0.99"
type input "5.26"
type input "3.31"
type input "1.39"
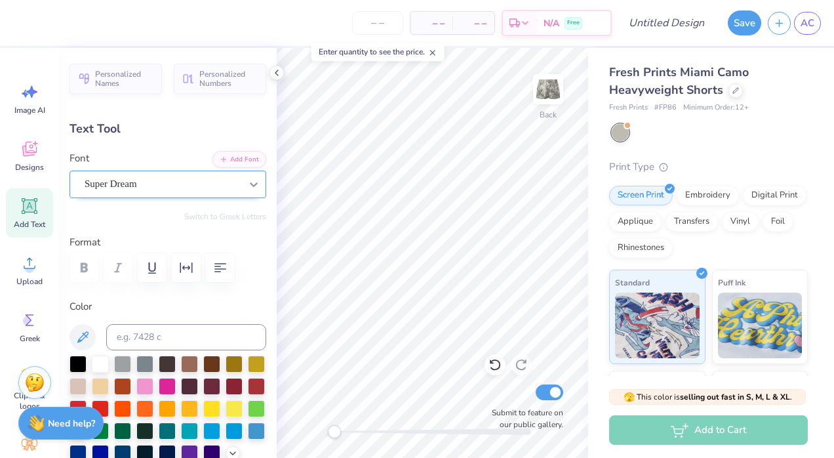
click at [250, 184] on icon at bounding box center [254, 184] width 8 height 5
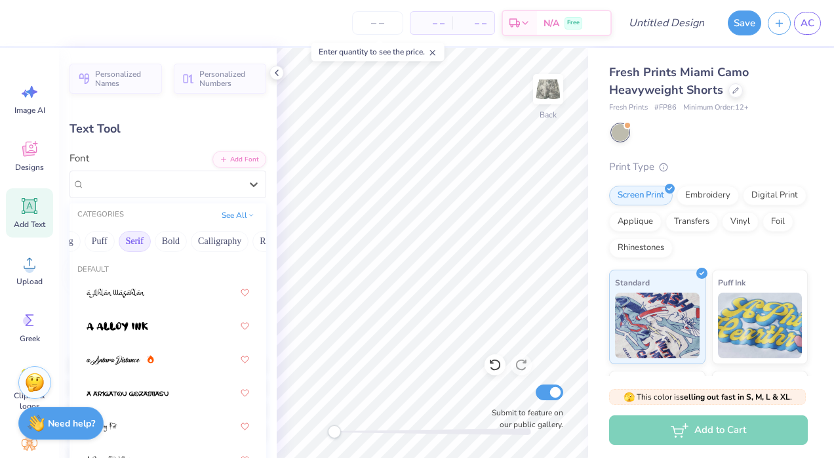
scroll to position [0, 102]
click at [157, 239] on button "Bold" at bounding box center [164, 241] width 32 height 21
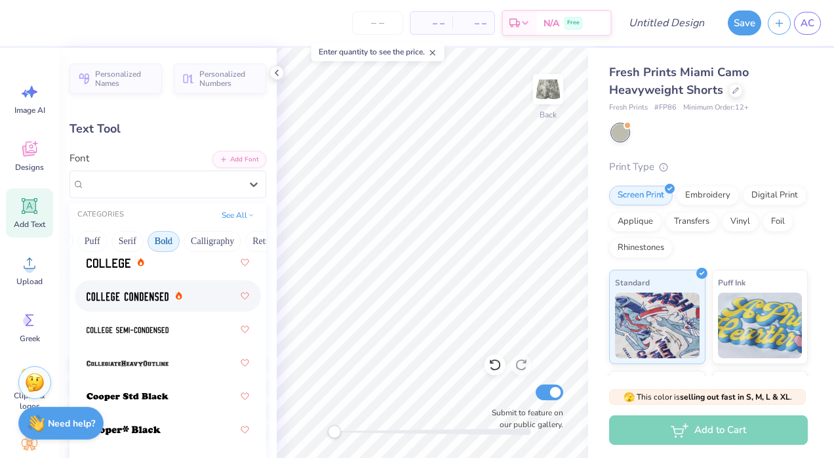
scroll to position [198, 0]
click at [146, 300] on img at bounding box center [128, 295] width 82 height 9
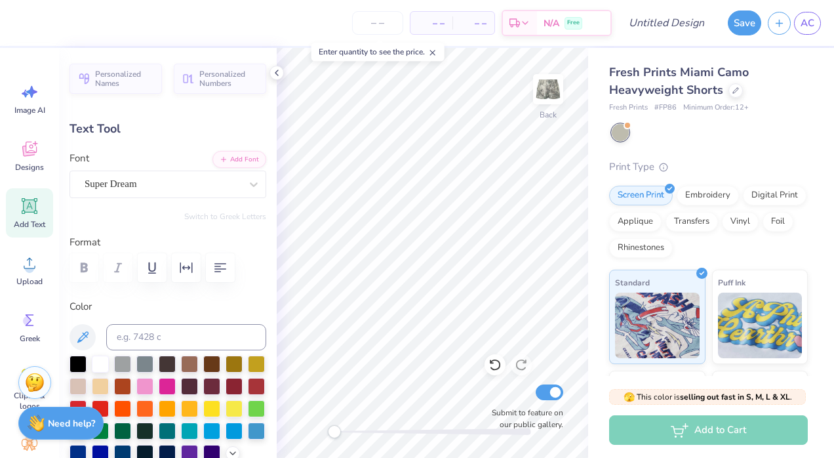
type input "4.49"
type input "0.43"
type input "8.52"
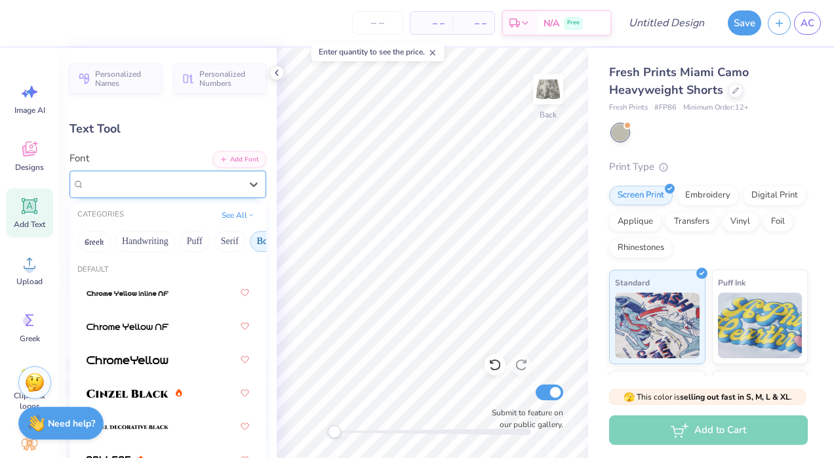
click at [174, 184] on div "Super Dream" at bounding box center [162, 184] width 159 height 20
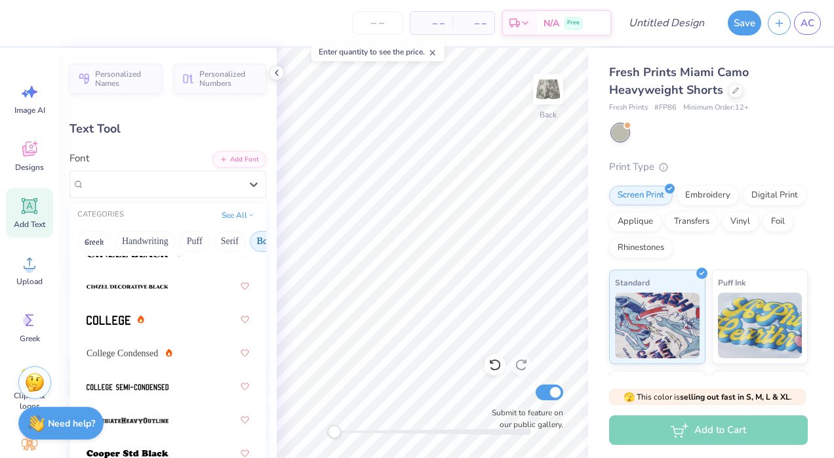
scroll to position [142, 0]
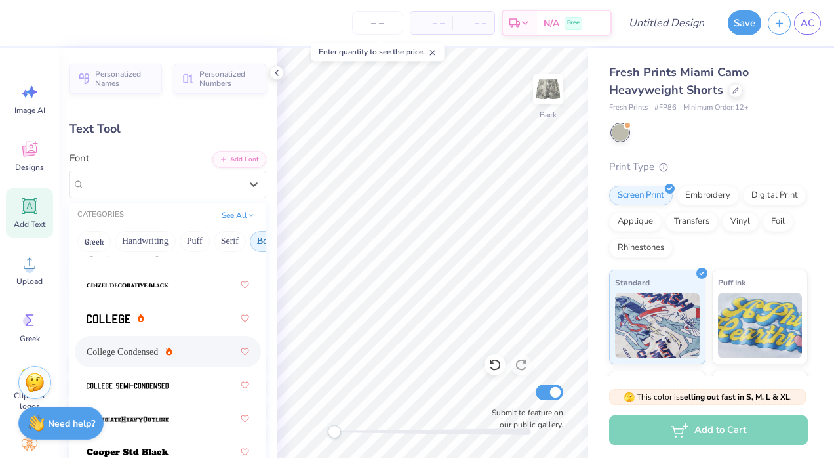
click at [131, 351] on span "College Condensed" at bounding box center [122, 352] width 71 height 14
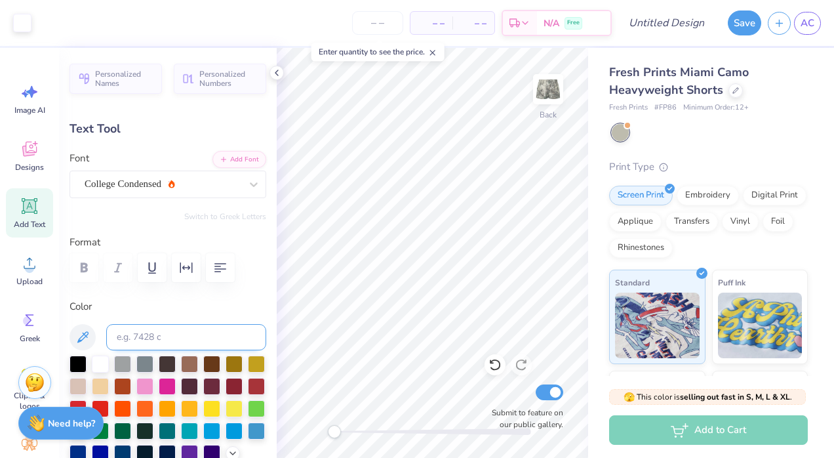
type input "2.71"
type input "1.36"
type input "5.27"
click at [153, 381] on div at bounding box center [144, 384] width 17 height 17
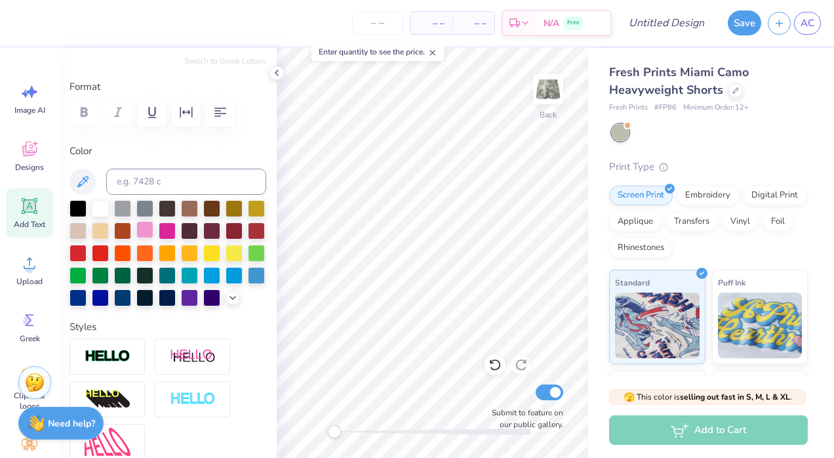
scroll to position [156, 0]
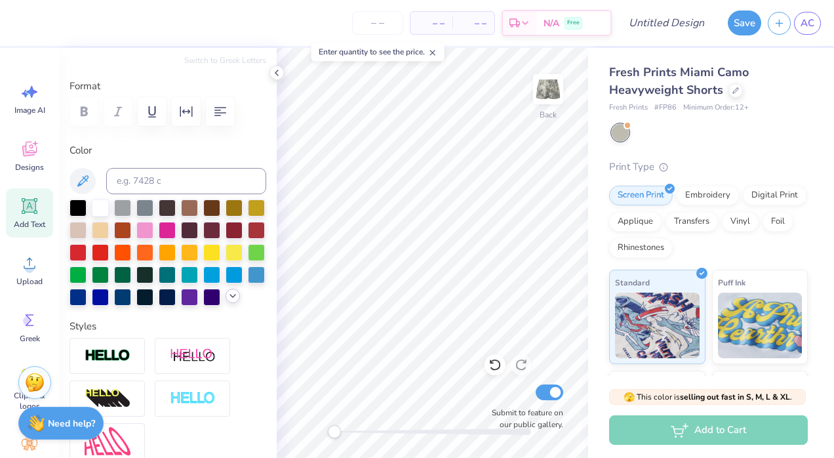
click at [228, 301] on icon at bounding box center [233, 296] width 10 height 10
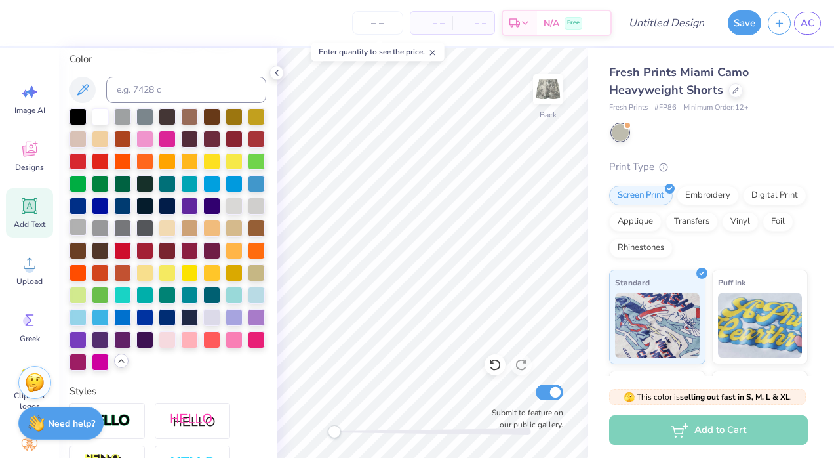
scroll to position [248, 0]
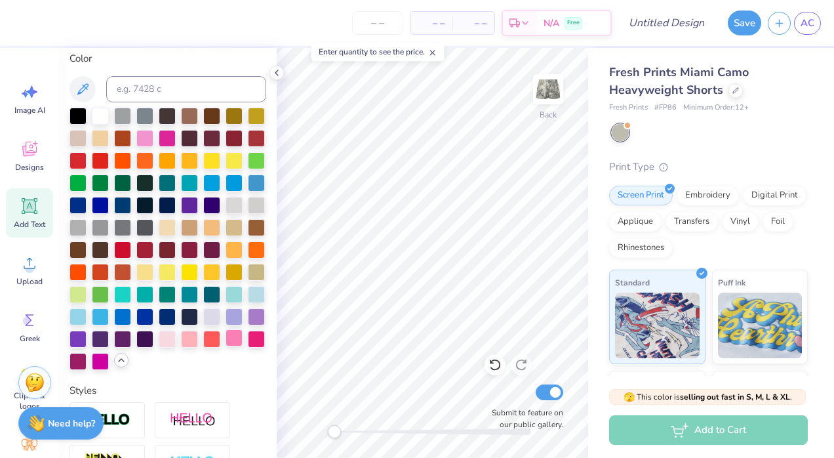
click at [226, 346] on div at bounding box center [234, 337] width 17 height 17
click at [153, 131] on div at bounding box center [144, 137] width 17 height 17
type input "3.40"
type input "0.42"
type input "8.52"
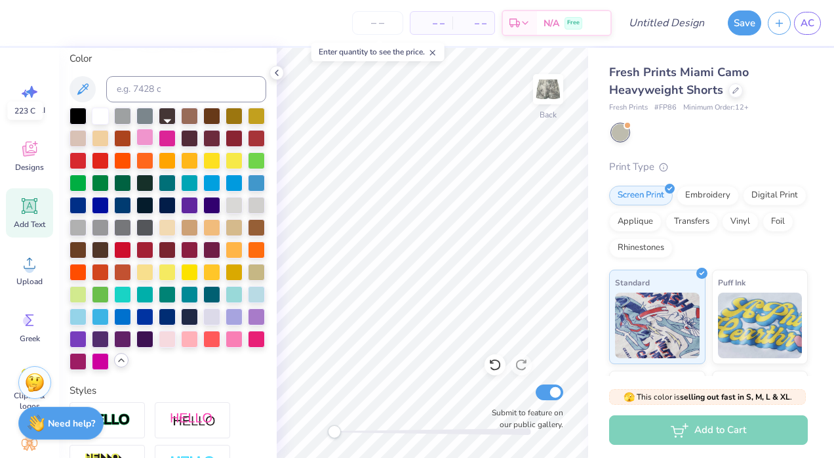
click at [153, 136] on div at bounding box center [144, 137] width 17 height 17
type input "2.71"
type input "1.36"
type input "5.27"
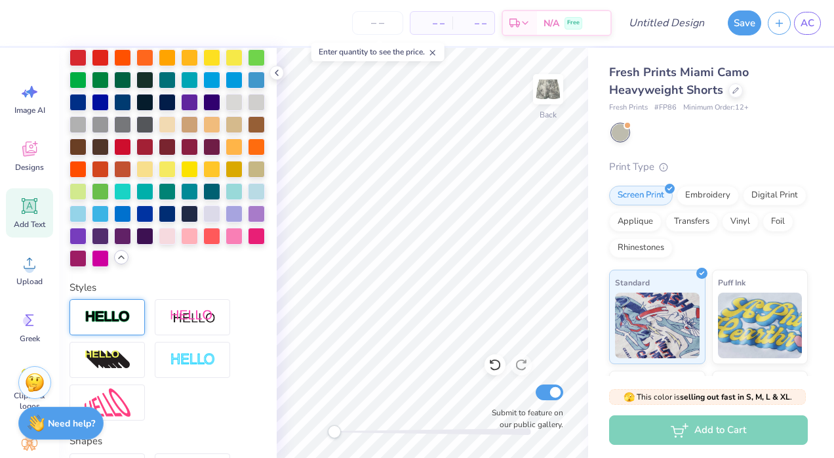
click at [128, 325] on img at bounding box center [108, 317] width 46 height 15
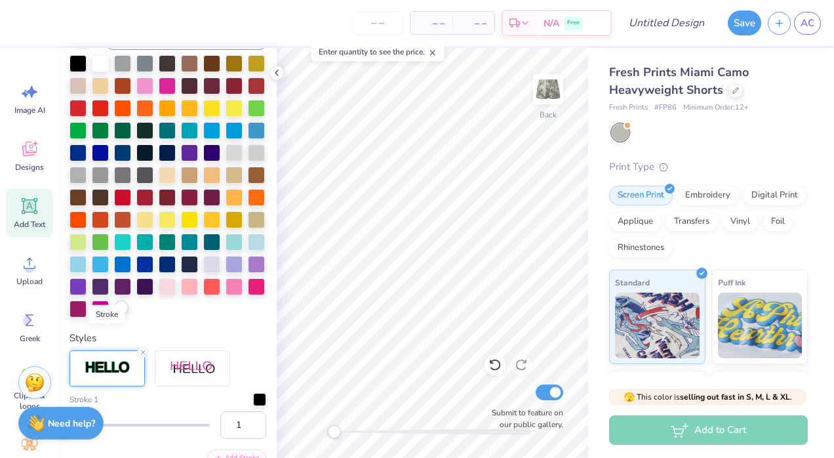
scroll to position [401, 0]
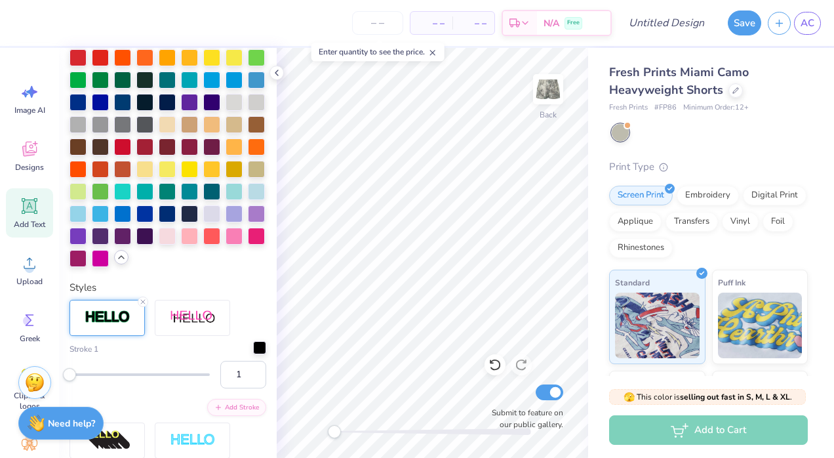
click at [253, 354] on div at bounding box center [259, 347] width 13 height 13
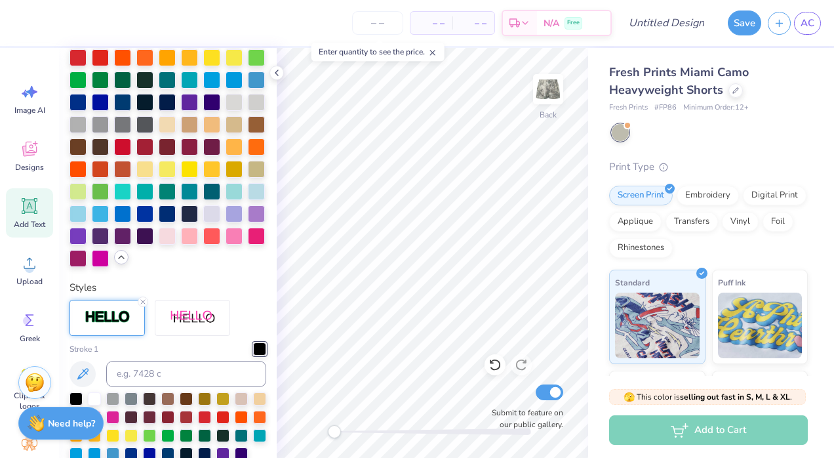
scroll to position [466, 0]
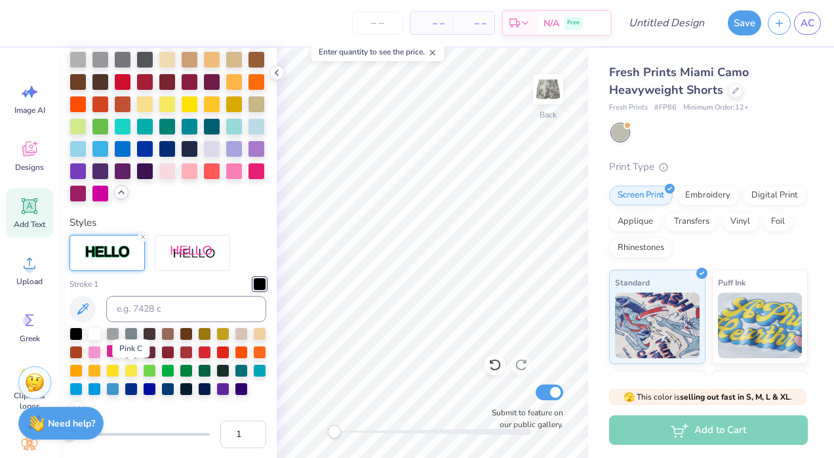
click at [119, 357] on div at bounding box center [112, 350] width 13 height 13
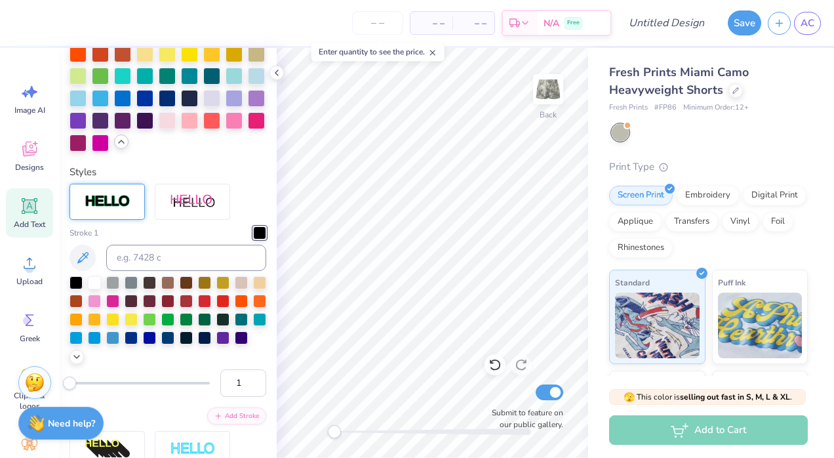
type input "3.40"
type input "0.42"
type input "8.52"
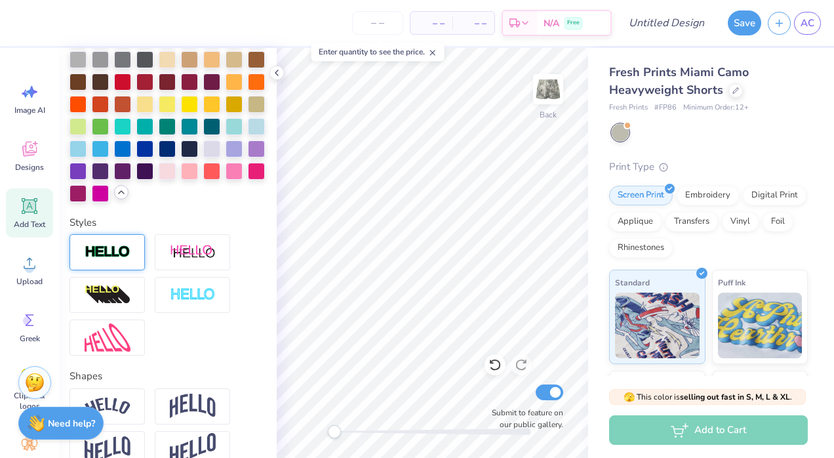
click at [133, 270] on div at bounding box center [107, 252] width 75 height 36
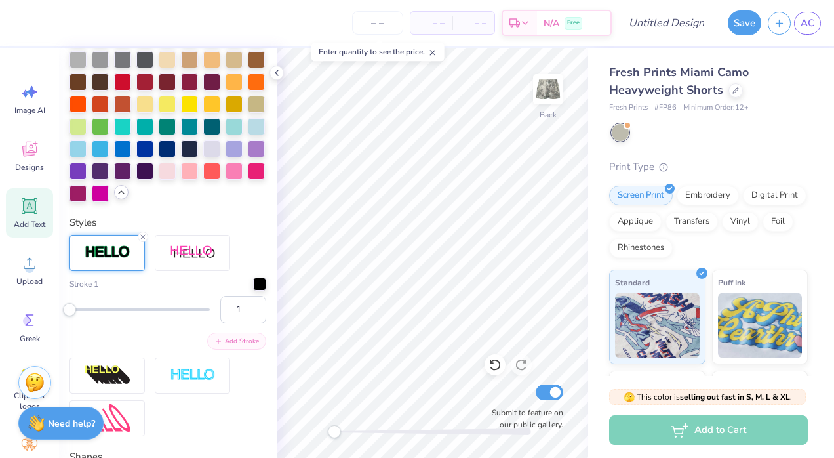
scroll to position [545, 0]
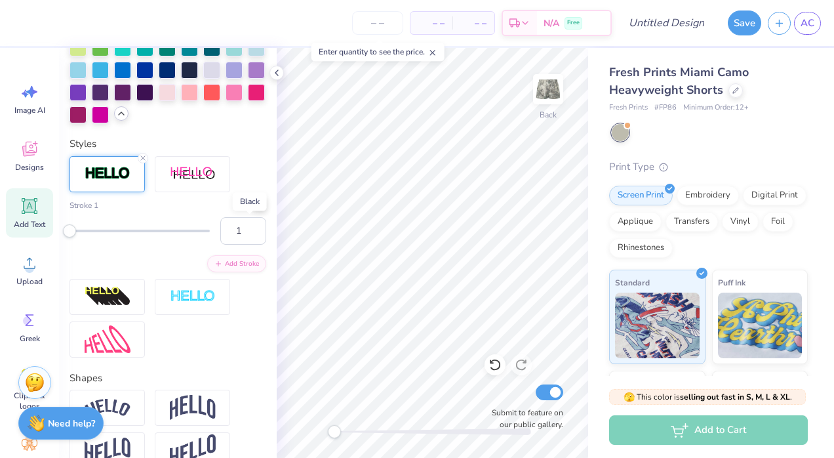
click at [253, 211] on div at bounding box center [259, 203] width 13 height 13
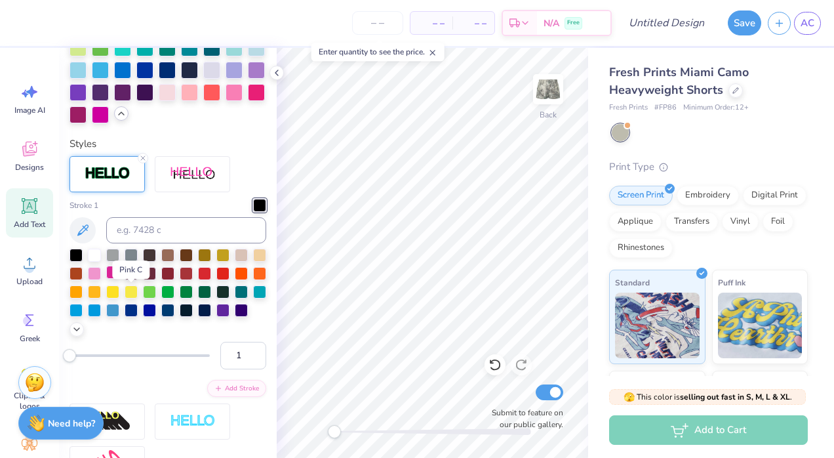
click at [119, 279] on div at bounding box center [112, 272] width 13 height 13
click at [280, 71] on icon at bounding box center [276, 73] width 10 height 10
type input "3.41"
type input "0.43"
type input "2.74"
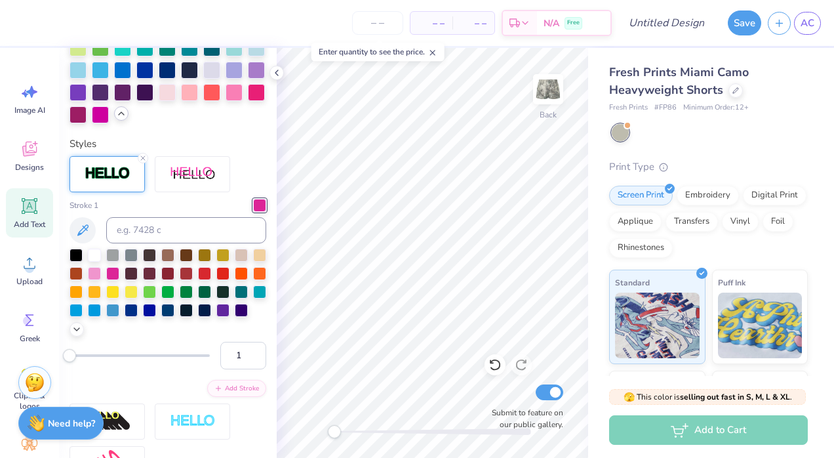
type input "1.38"
type input "5.26"
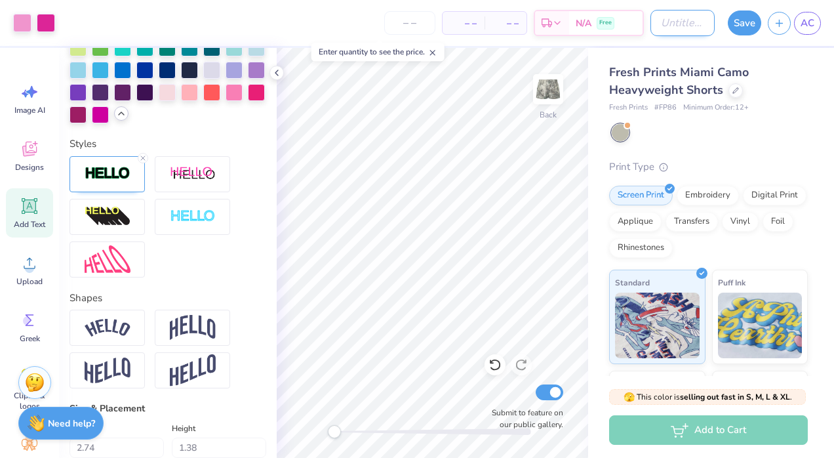
click at [685, 28] on input "Design Title" at bounding box center [683, 23] width 64 height 26
type input "set 1 shorts"
click at [752, 22] on button "Save" at bounding box center [744, 21] width 33 height 25
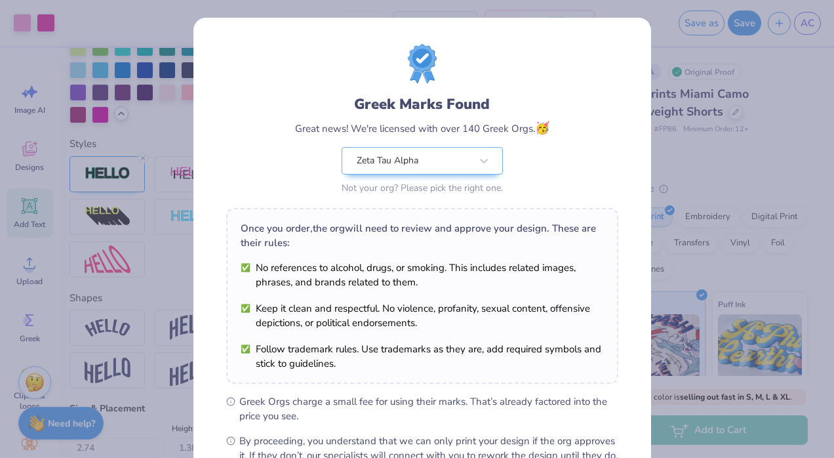
scroll to position [155, 0]
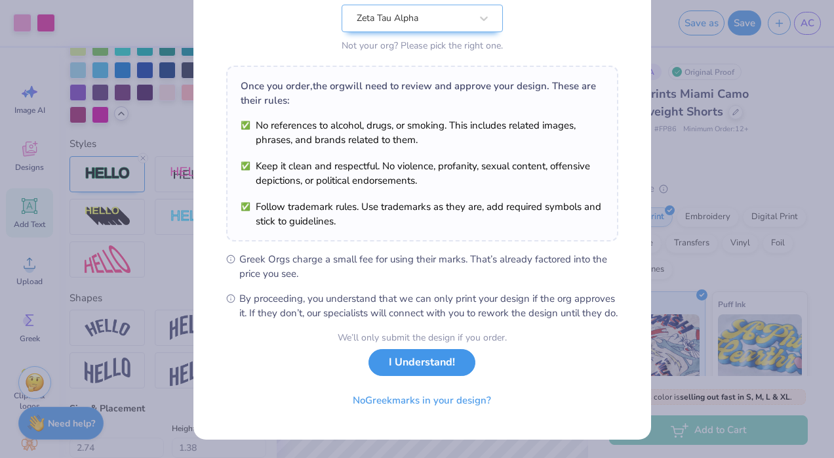
click at [412, 362] on button "I Understand!" at bounding box center [422, 362] width 107 height 27
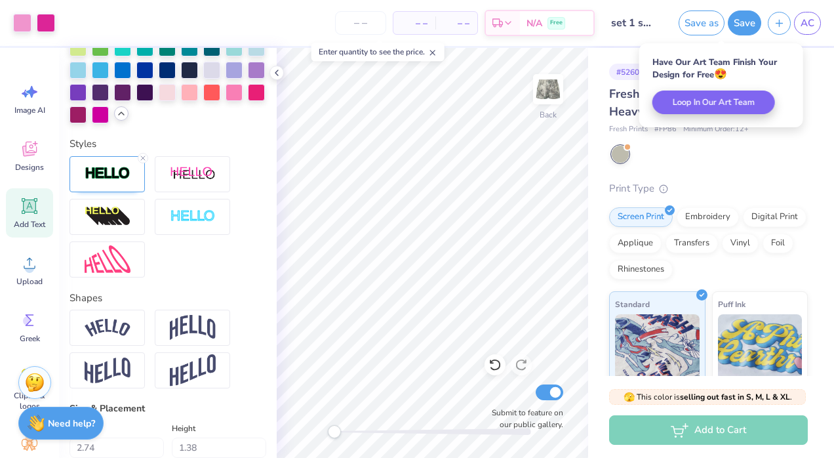
scroll to position [0, 0]
click at [810, 18] on span "AC" at bounding box center [808, 23] width 14 height 15
